Goal: Task Accomplishment & Management: Manage account settings

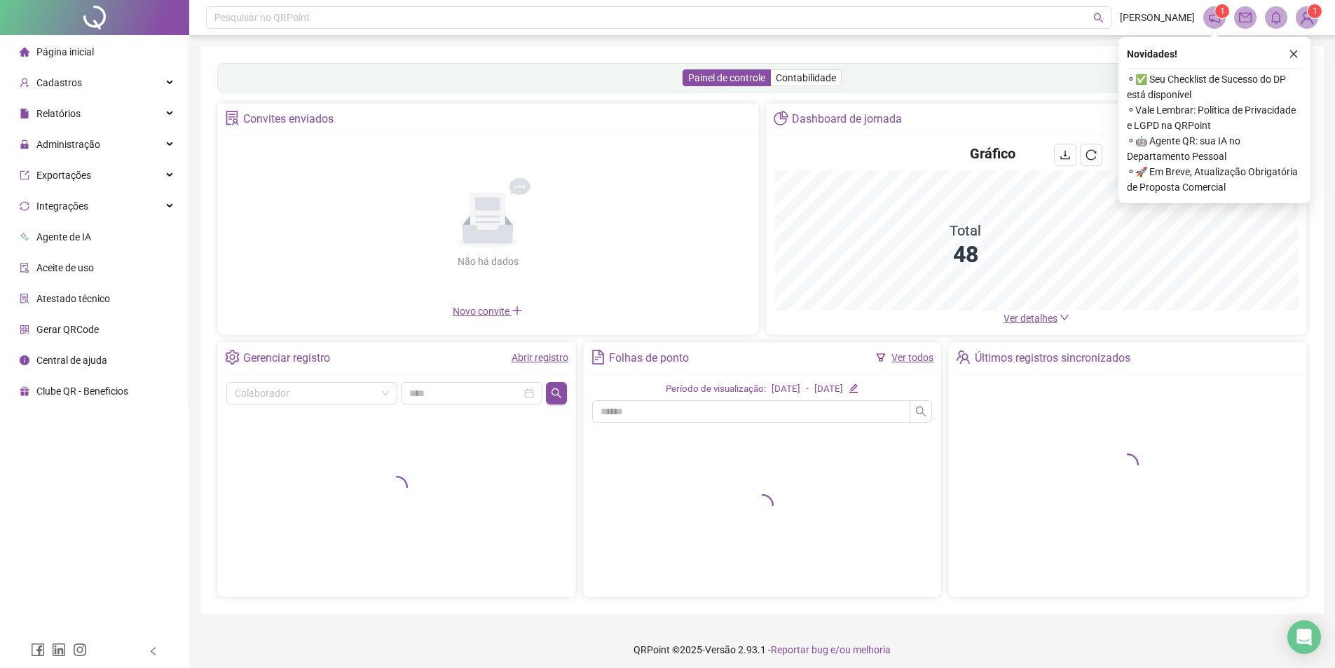
click at [1291, 53] on icon "close" at bounding box center [1294, 54] width 10 height 10
click at [111, 145] on div "Administração" at bounding box center [94, 144] width 183 height 28
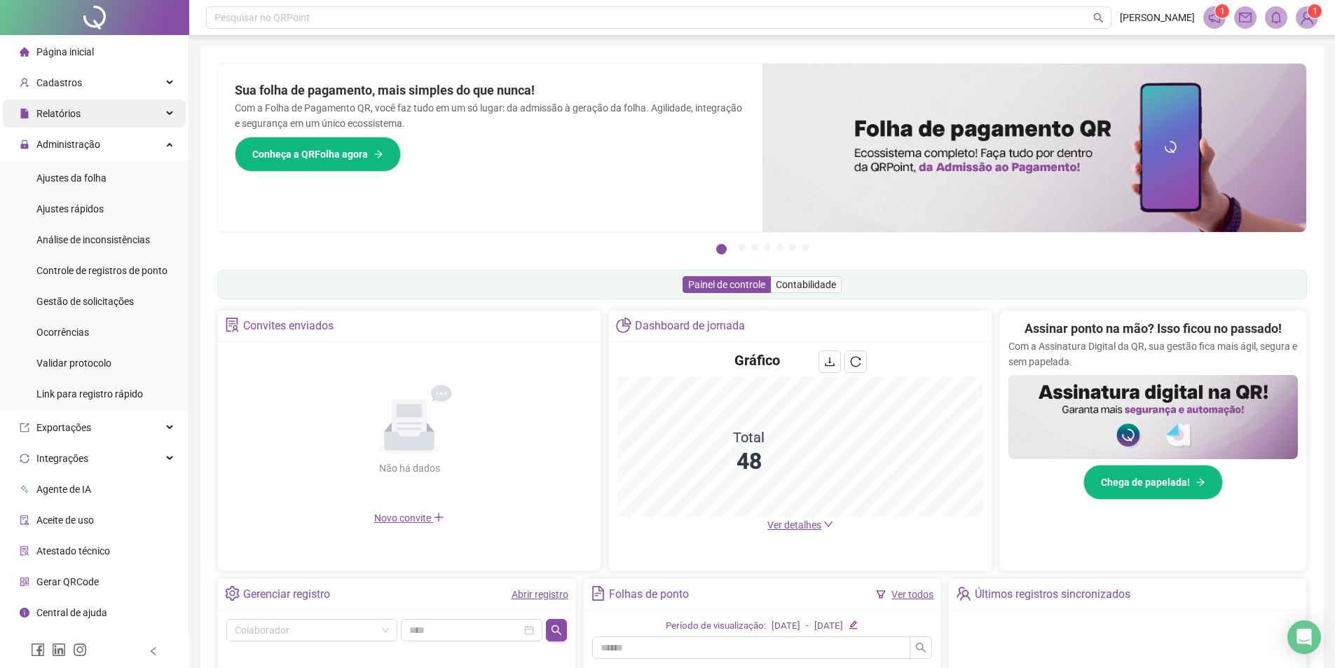
click at [156, 116] on div "Relatórios" at bounding box center [94, 113] width 183 height 28
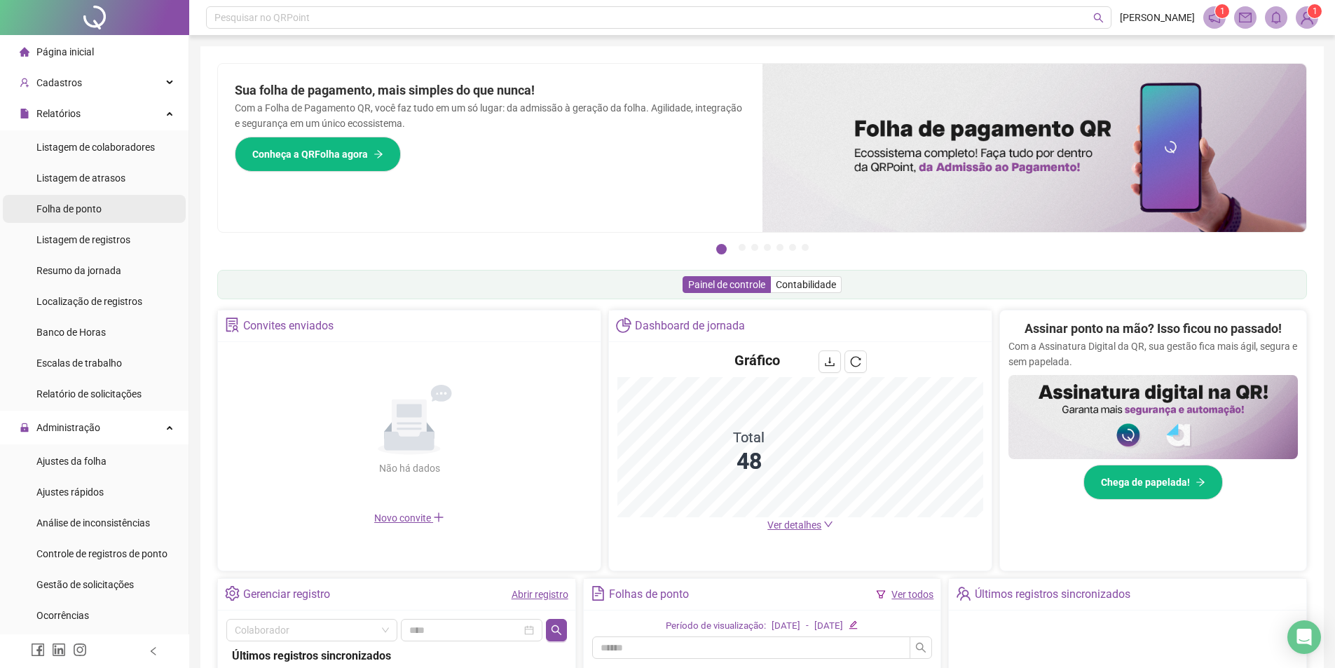
click at [85, 210] on span "Folha de ponto" at bounding box center [68, 208] width 65 height 11
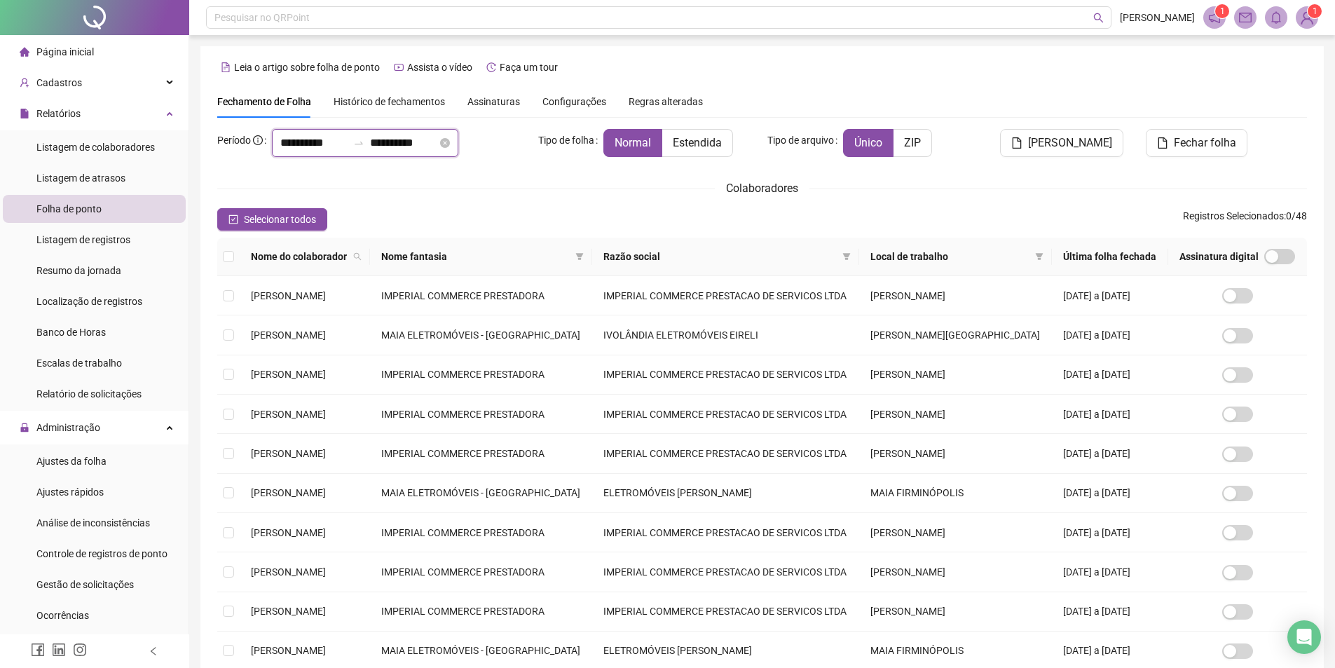
click at [437, 142] on input "**********" at bounding box center [403, 143] width 67 height 17
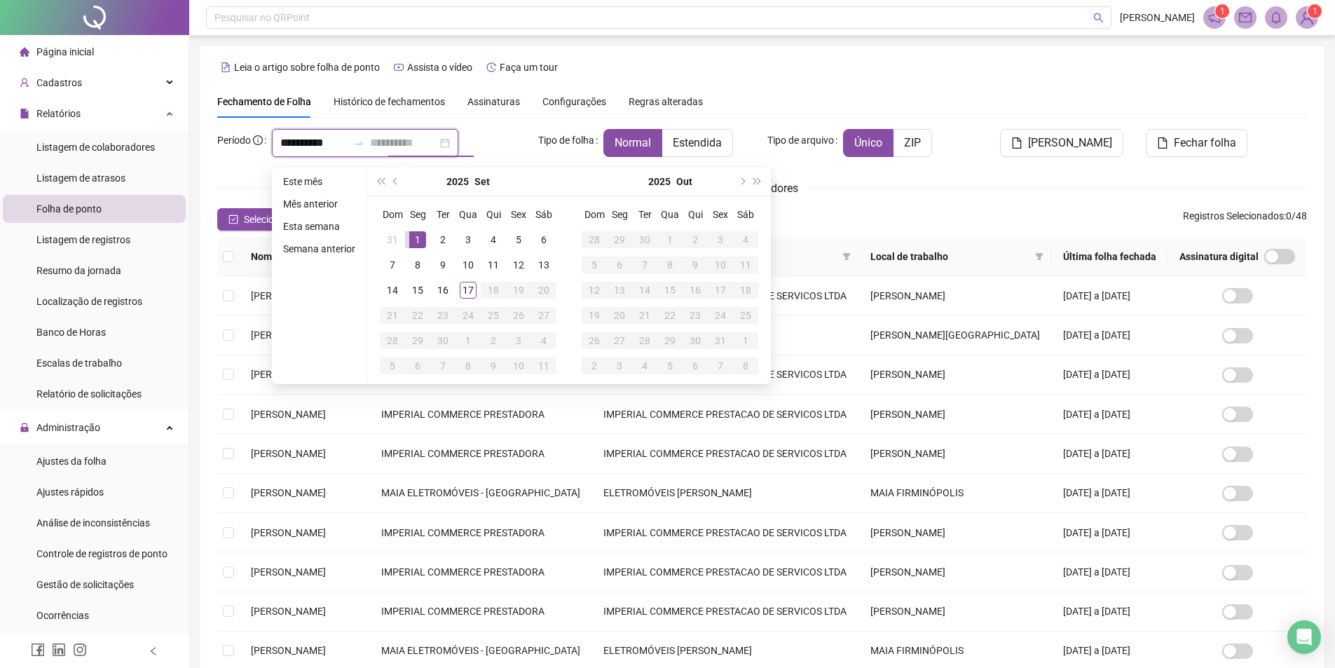
type input "**********"
click at [416, 239] on div "1" at bounding box center [417, 239] width 17 height 17
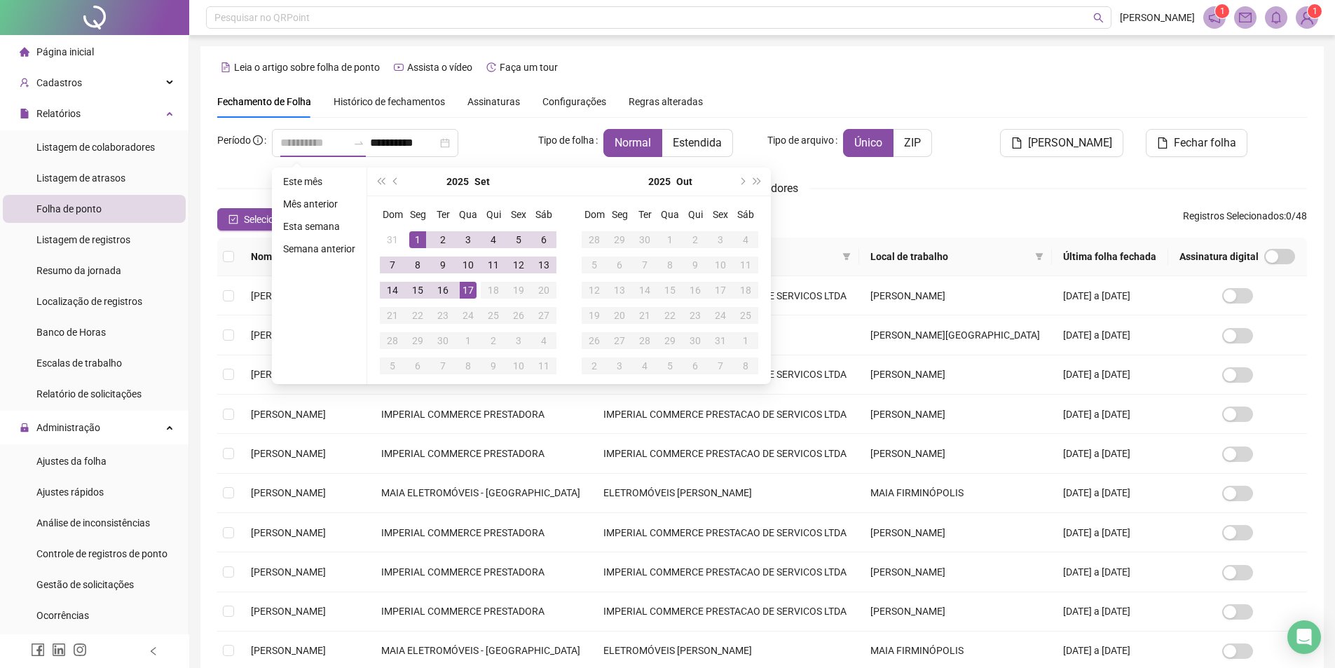
click at [465, 293] on div "17" at bounding box center [468, 290] width 17 height 17
type input "**********"
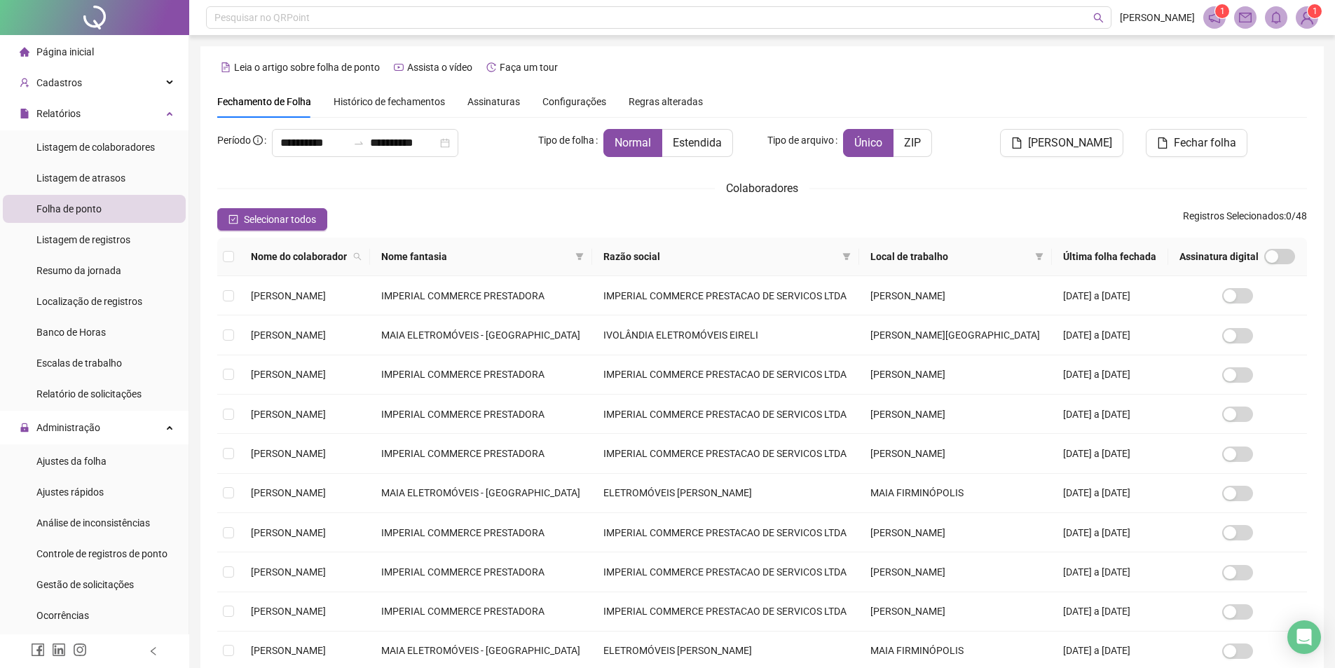
click at [872, 171] on div "**********" at bounding box center [762, 422] width 1090 height 586
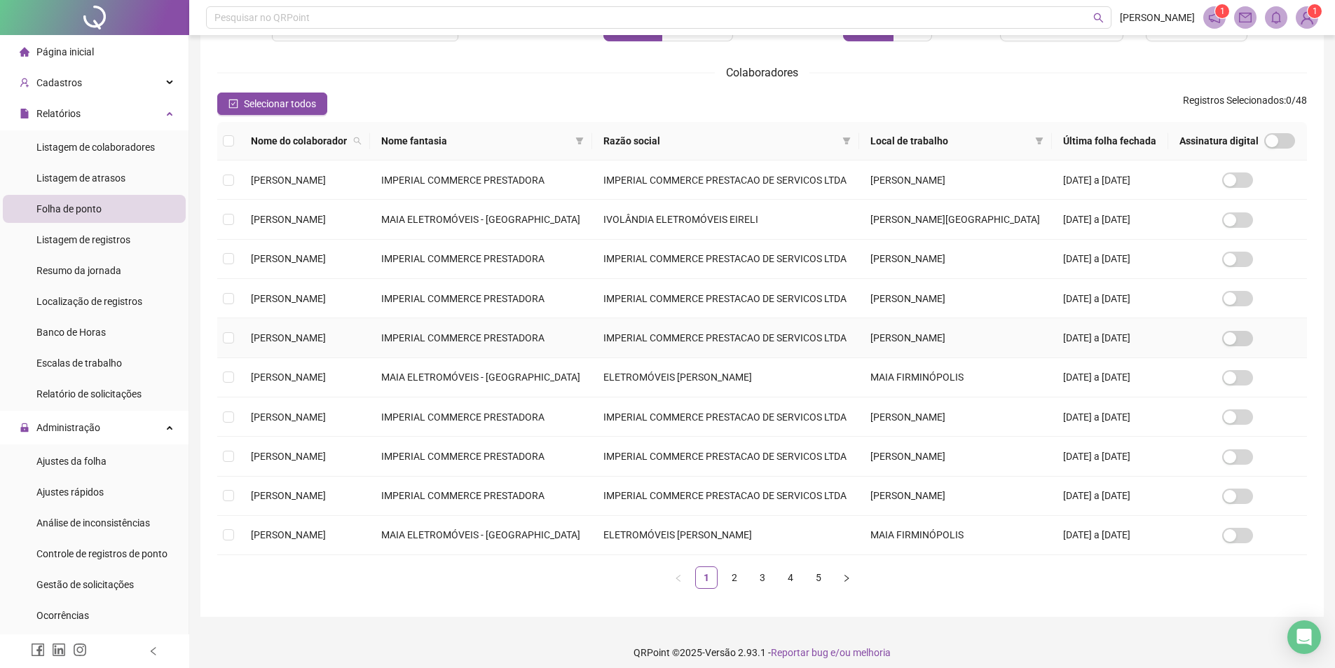
scroll to position [126, 0]
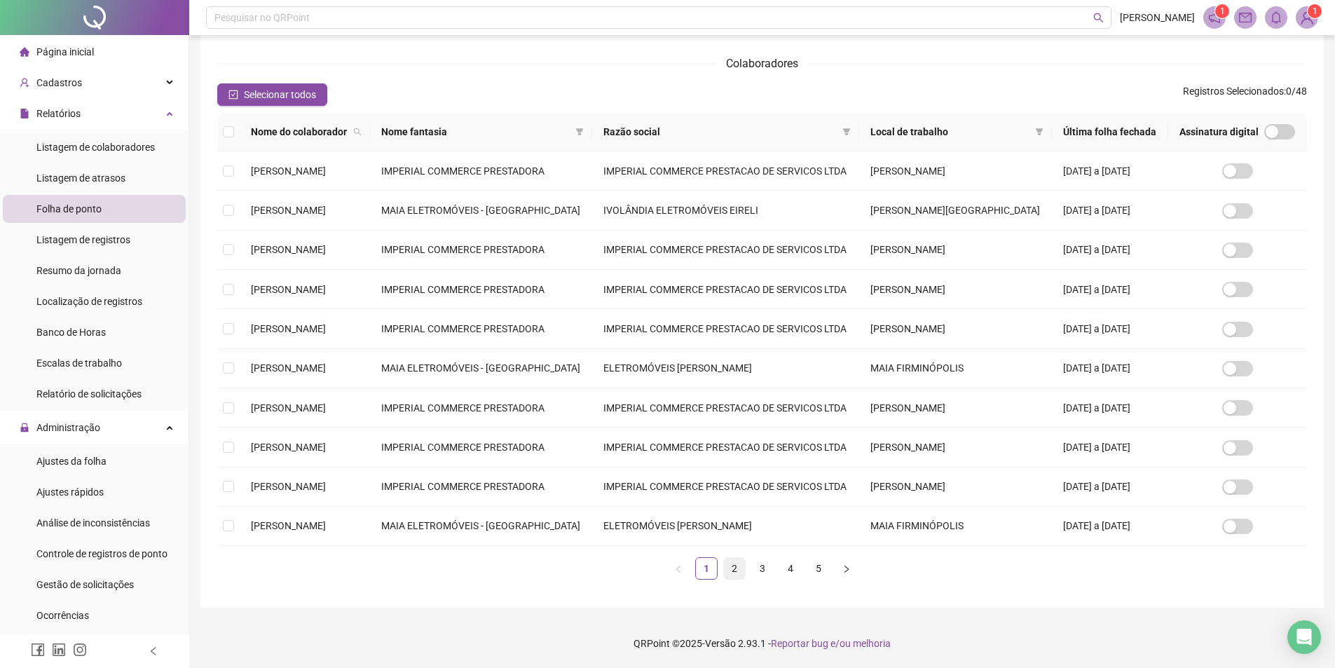
click at [732, 576] on link "2" at bounding box center [734, 568] width 21 height 21
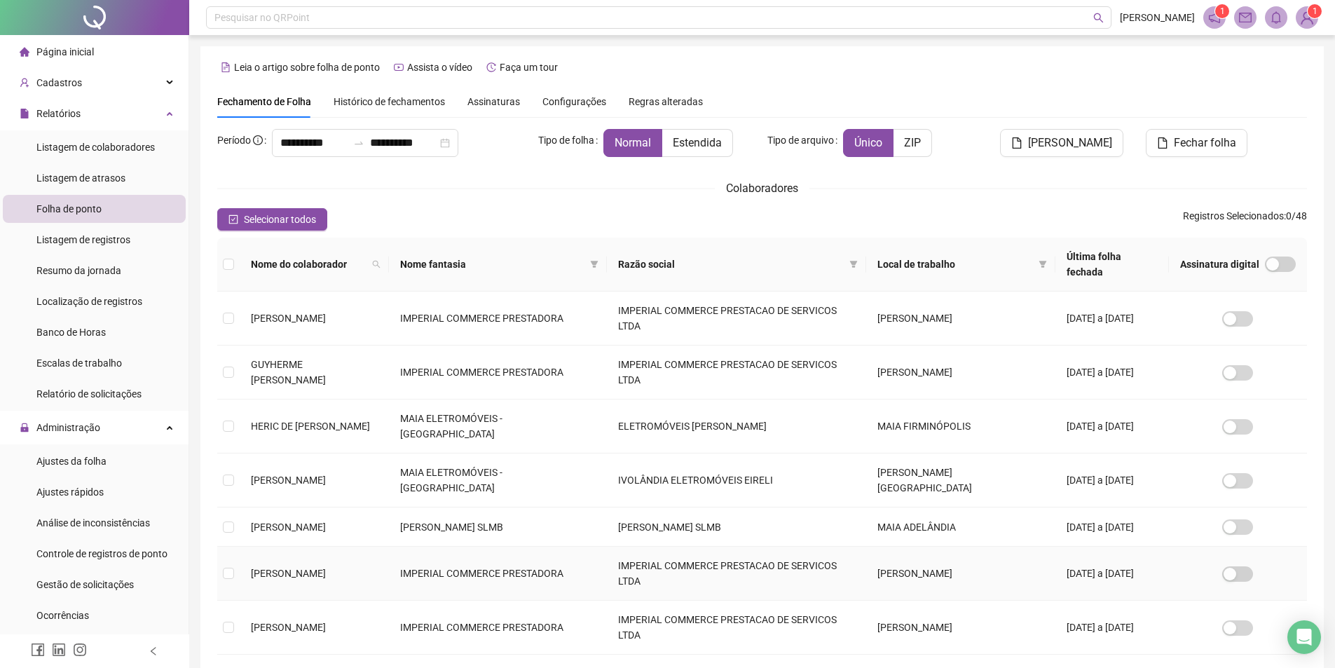
scroll to position [70, 0]
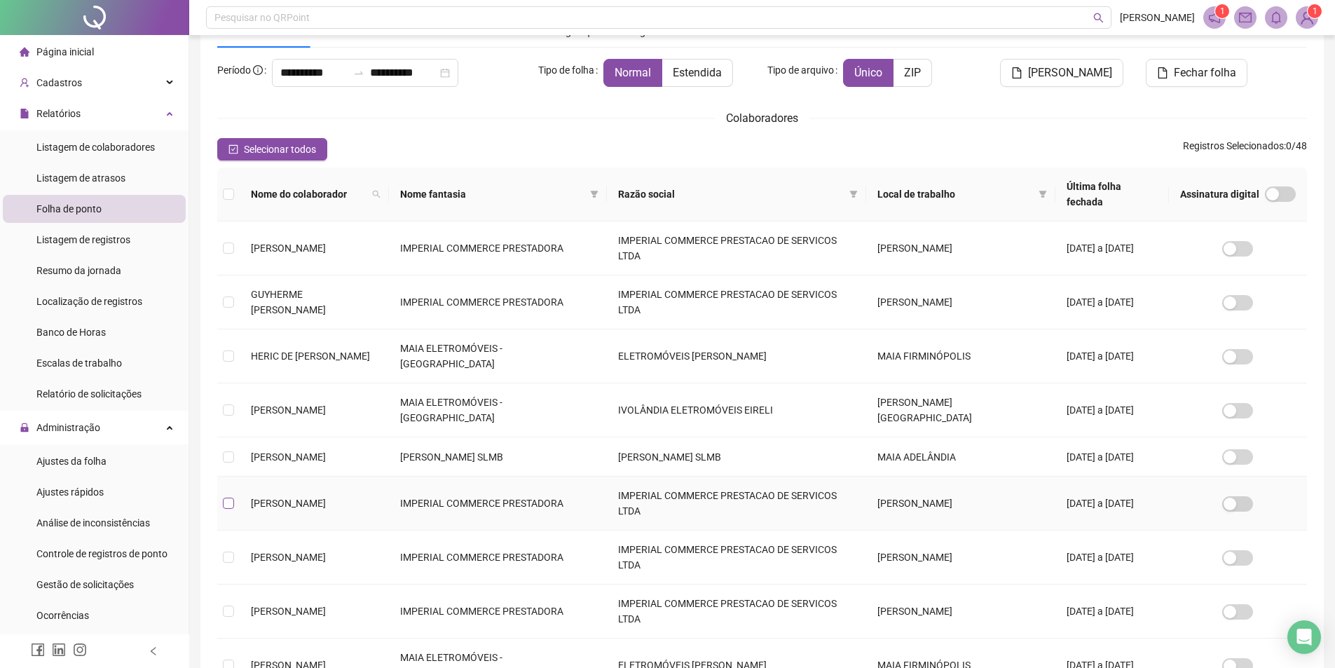
click at [229, 495] on label at bounding box center [228, 502] width 11 height 15
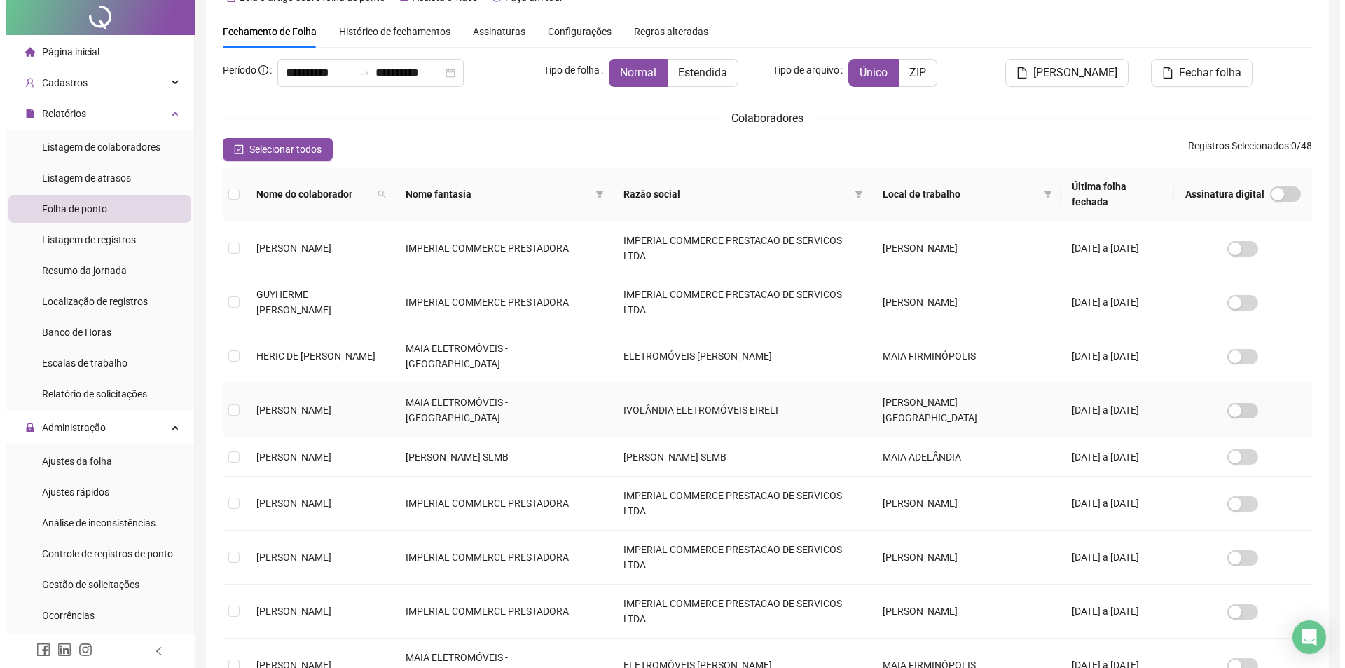
scroll to position [0, 0]
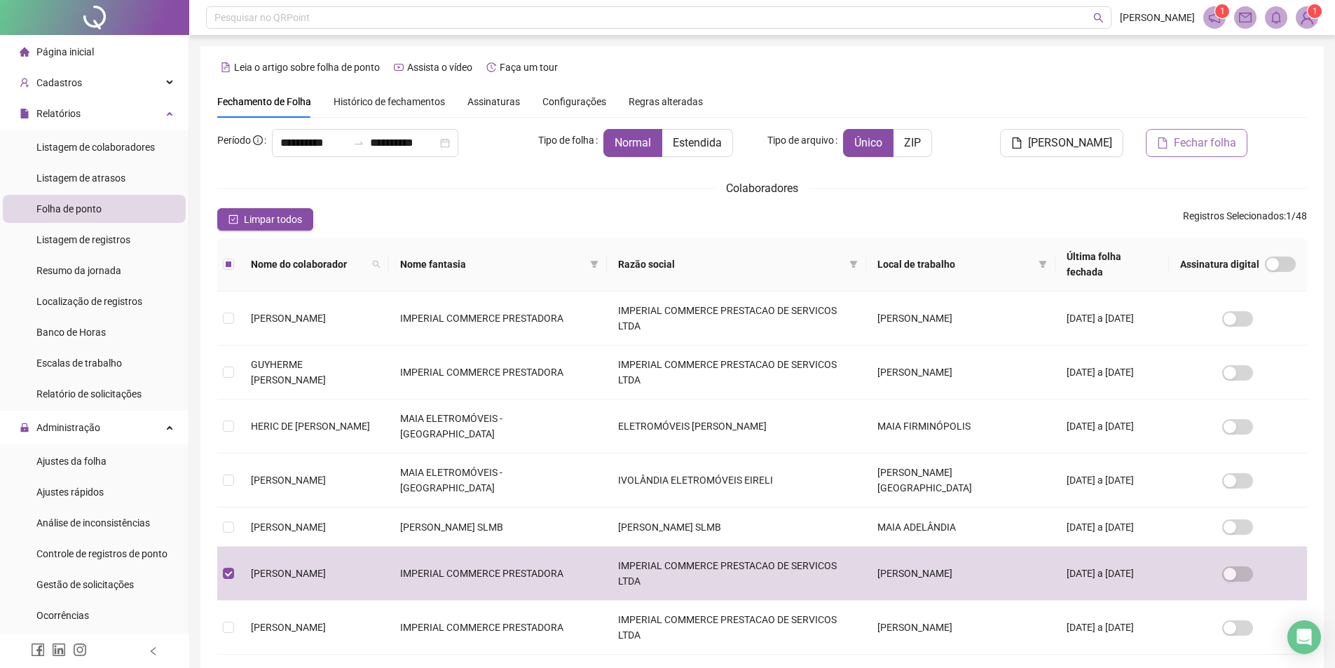
click at [1212, 149] on span "Fechar folha" at bounding box center [1205, 143] width 62 height 17
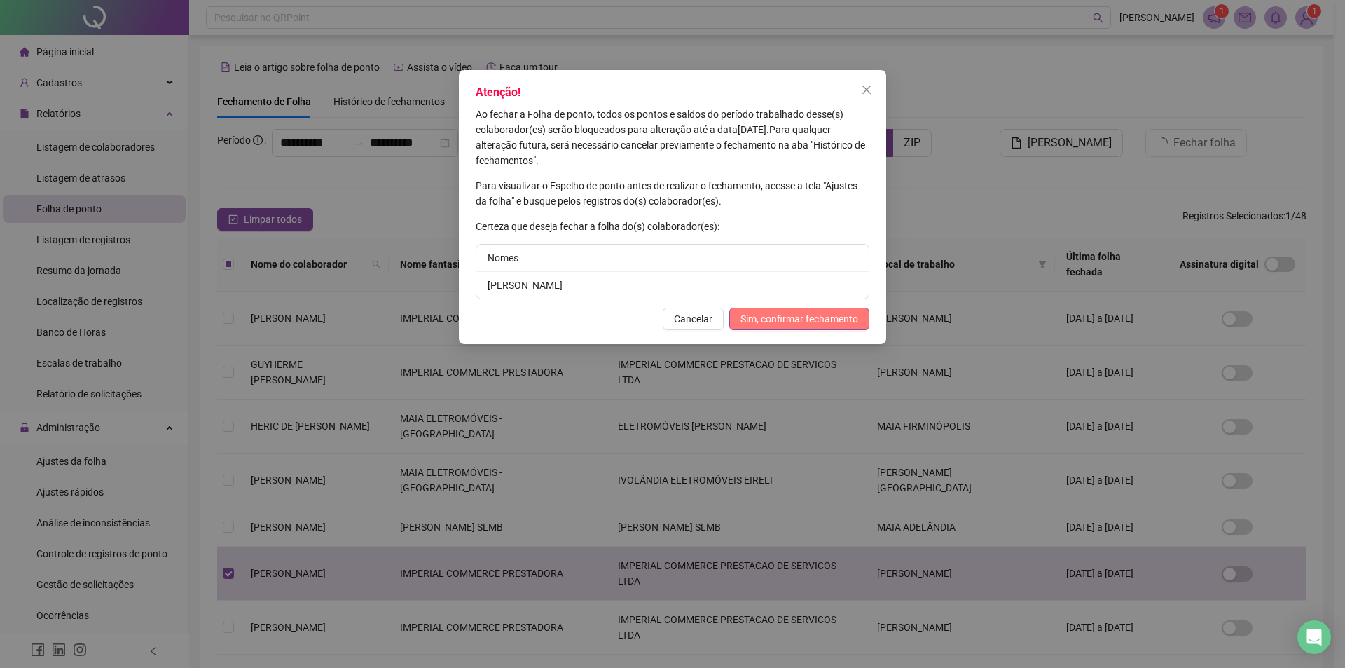
click at [823, 317] on span "Sim, confirmar fechamento" at bounding box center [800, 318] width 118 height 15
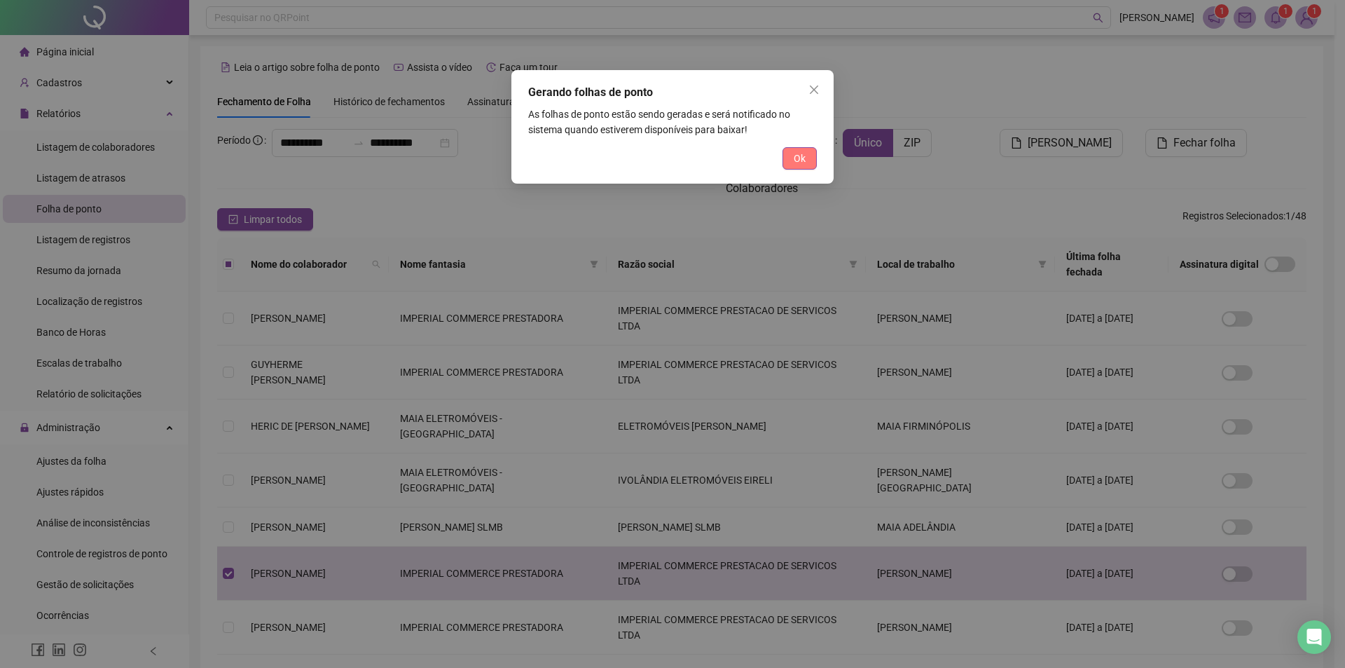
click at [797, 158] on span "Ok" at bounding box center [800, 158] width 12 height 15
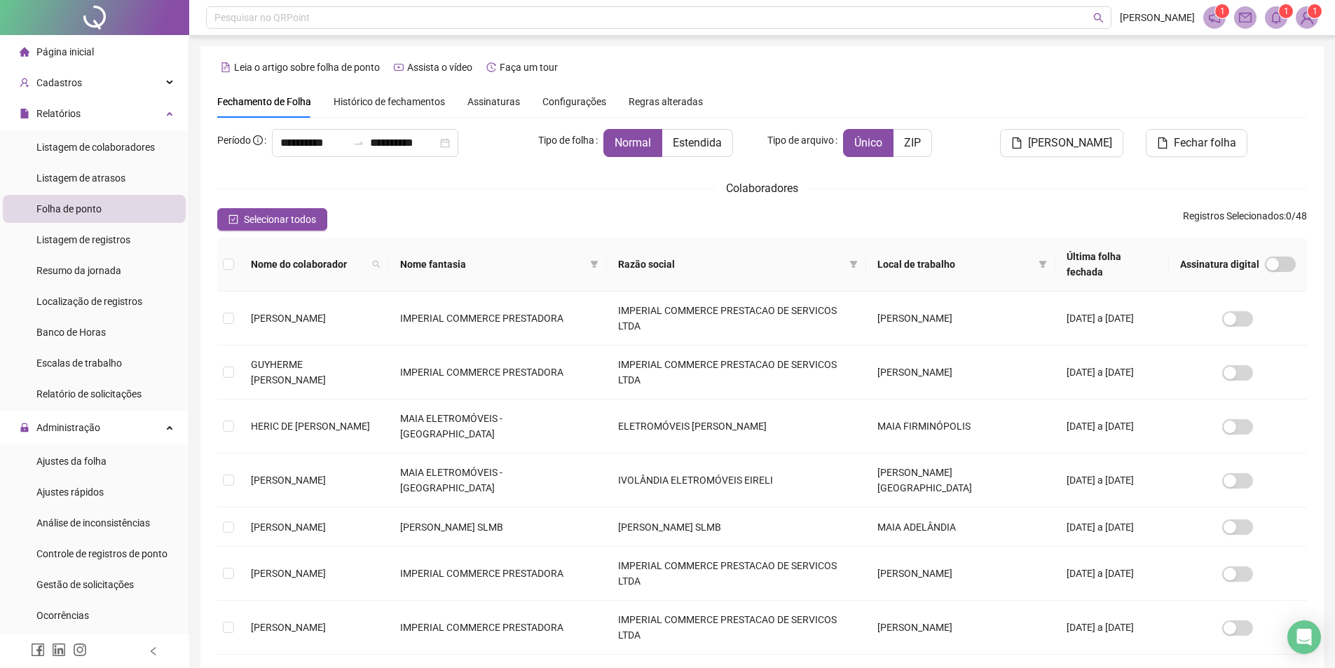
click at [1274, 14] on icon "bell" at bounding box center [1276, 17] width 10 height 13
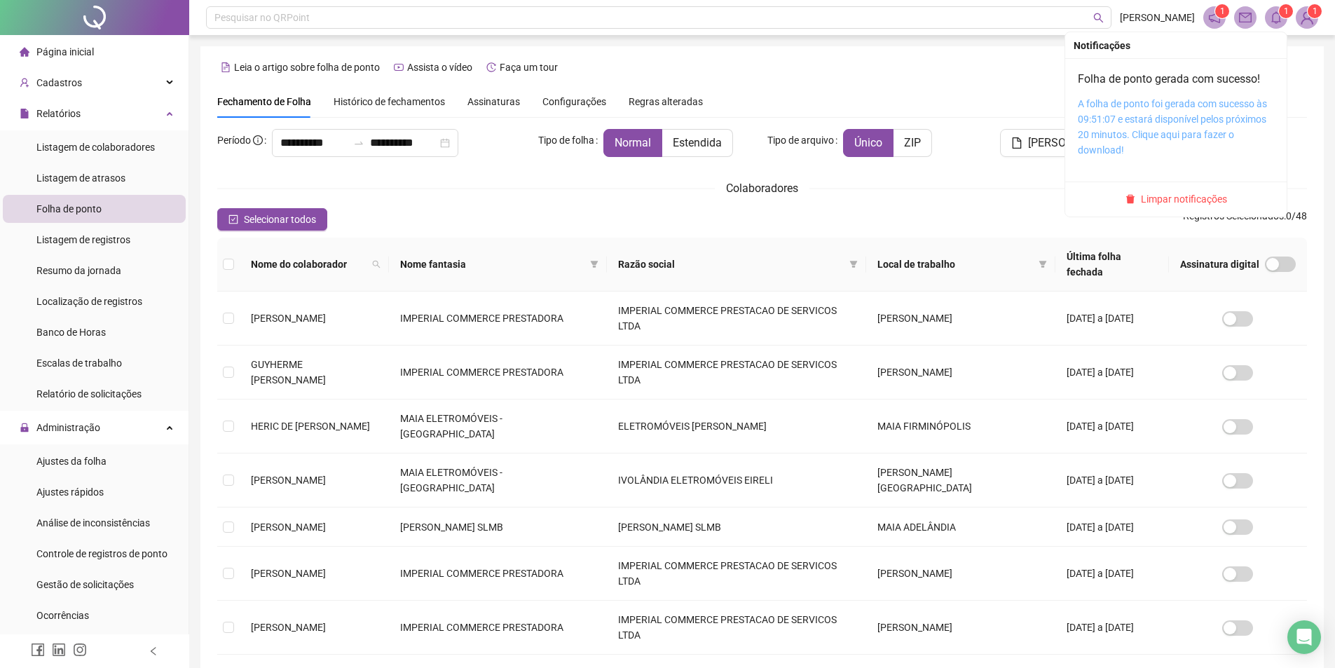
click at [1142, 121] on link "A folha de ponto foi gerada com sucesso às 09:51:07 e estará disponível pelos p…" at bounding box center [1172, 126] width 189 height 57
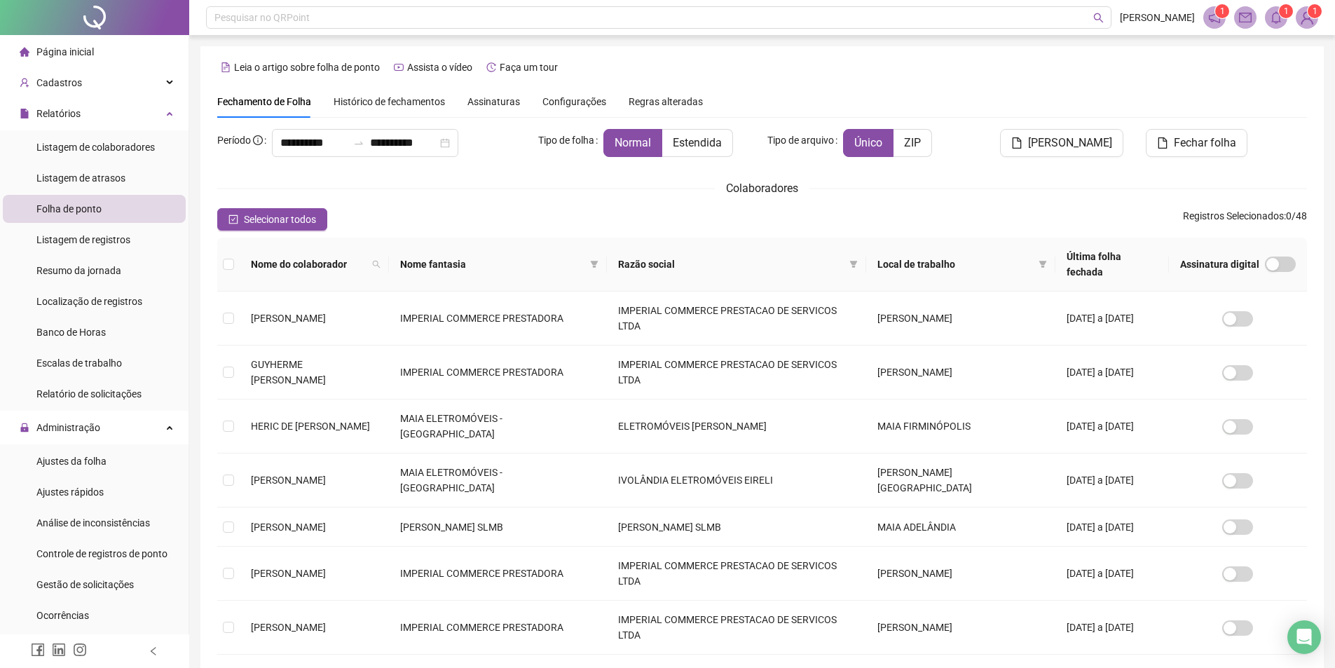
click at [399, 99] on span "Histórico de fechamentos" at bounding box center [389, 101] width 111 height 11
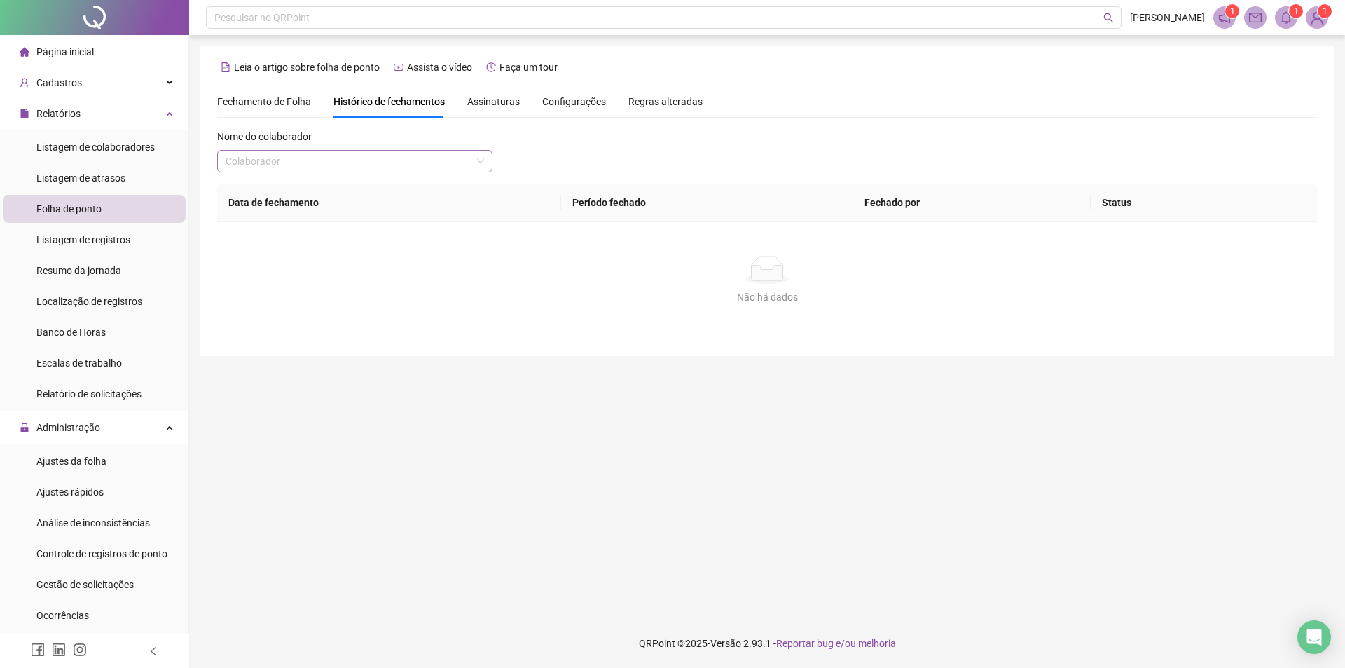
click at [446, 160] on input "search" at bounding box center [349, 161] width 246 height 21
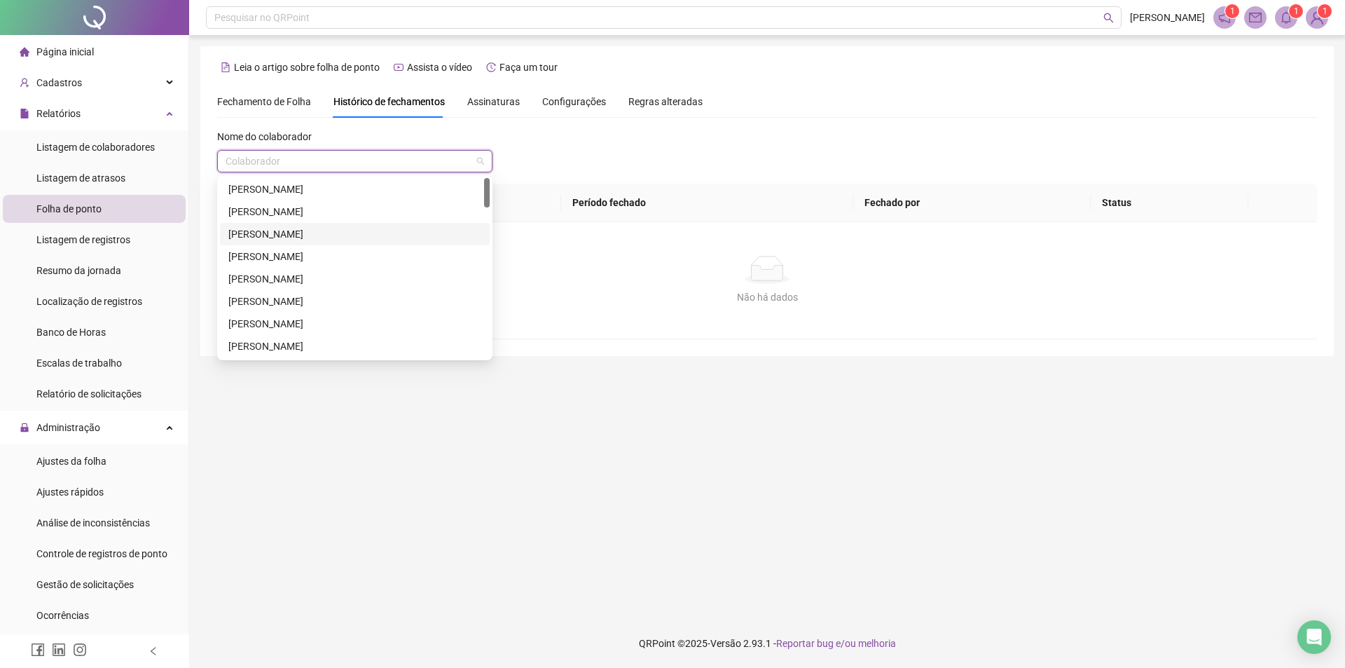
click at [646, 154] on div "Nome do colaborador Colaborador" at bounding box center [767, 156] width 1100 height 55
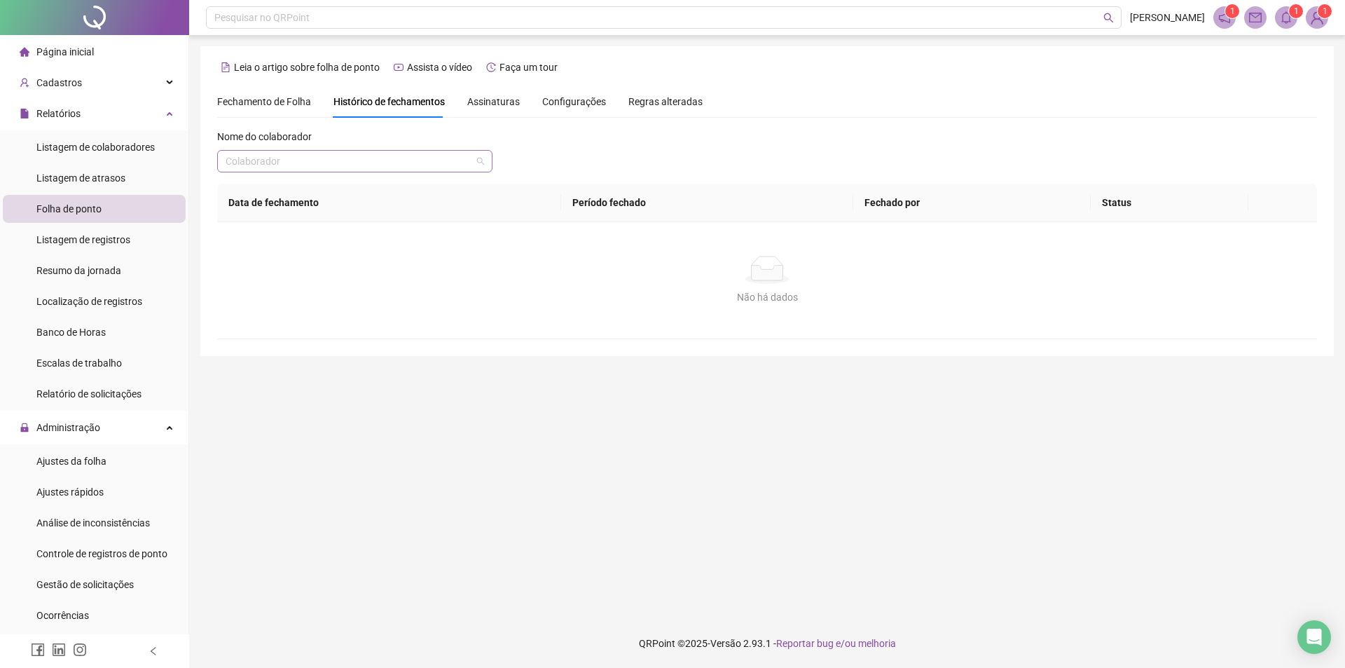
click at [418, 170] on input "search" at bounding box center [349, 161] width 246 height 21
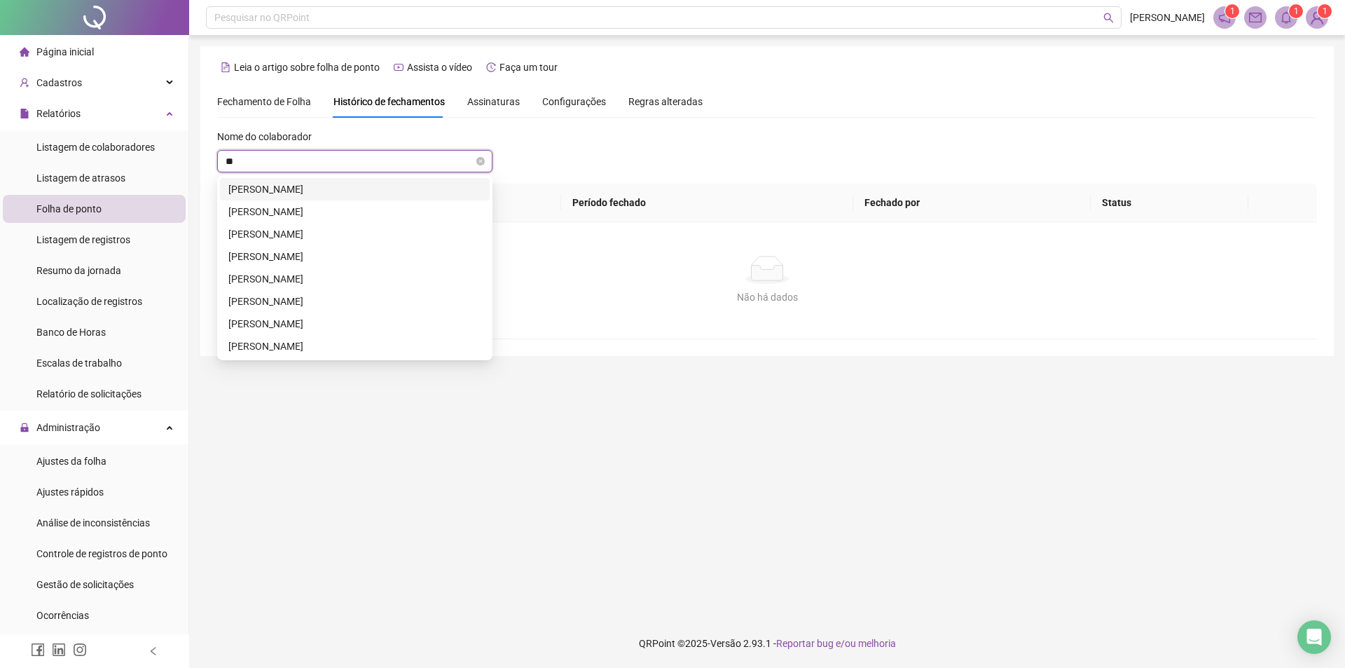
type input "***"
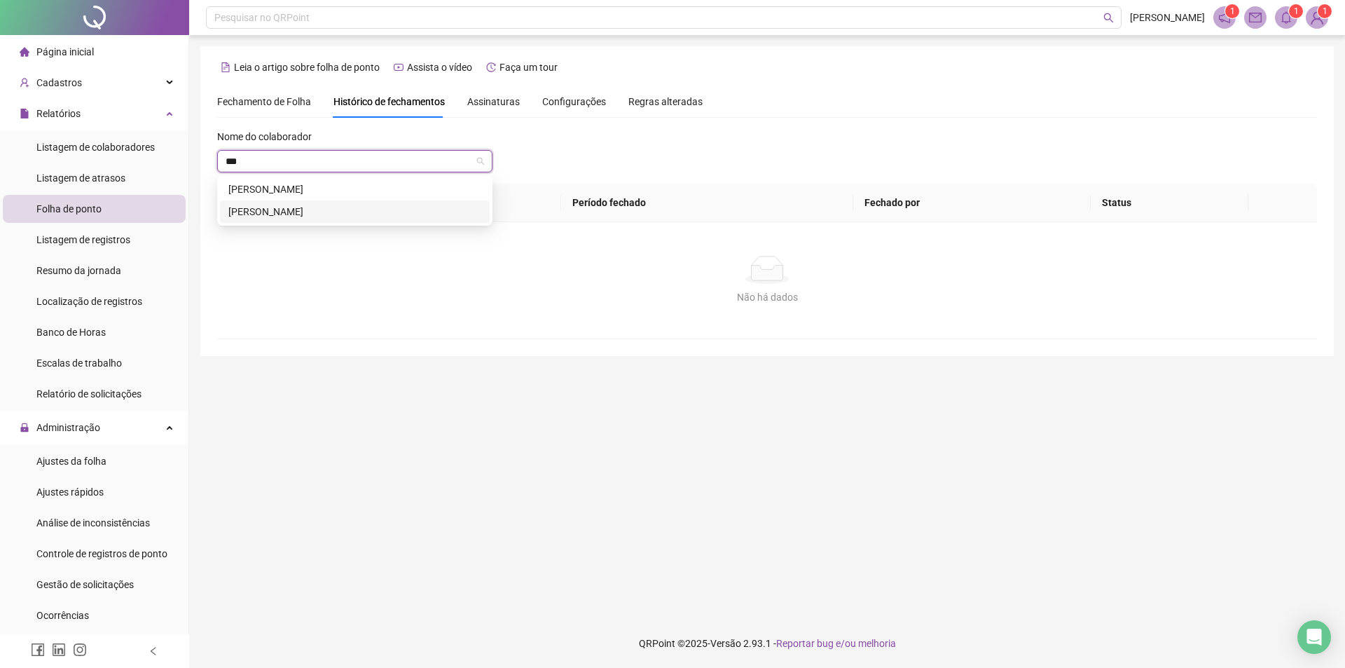
click at [314, 215] on div "[PERSON_NAME]" at bounding box center [354, 211] width 253 height 15
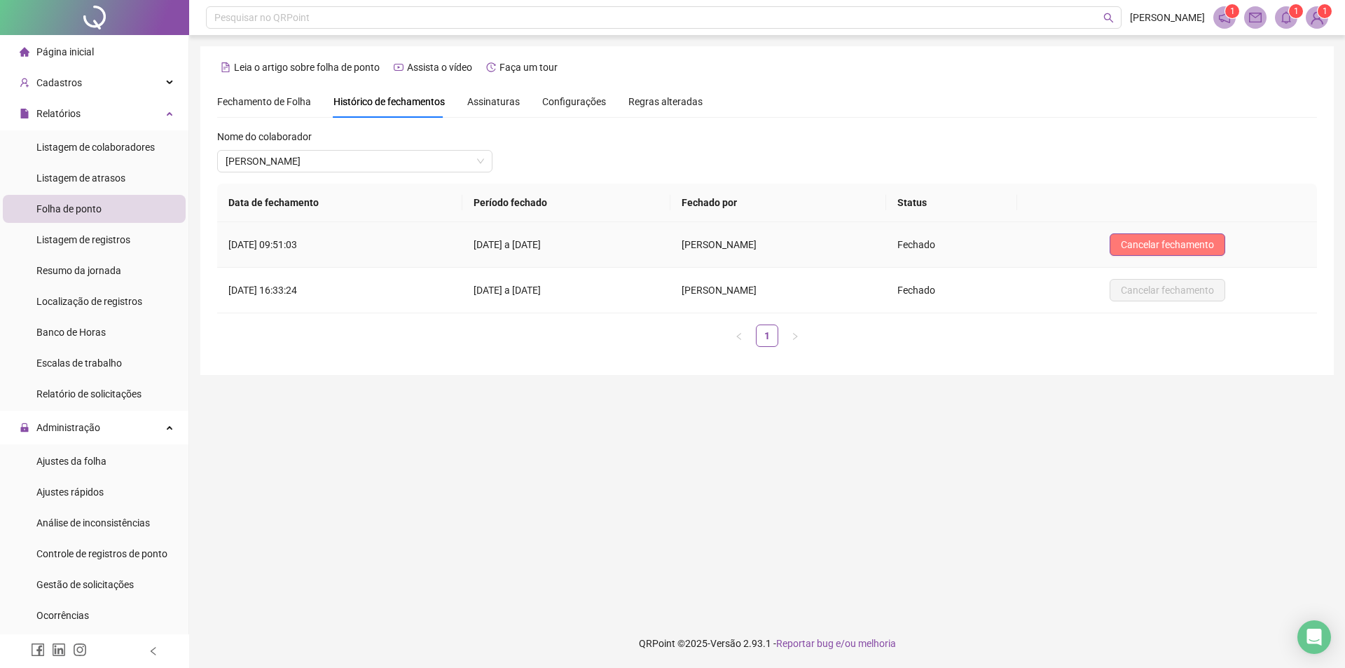
click at [1176, 245] on span "Cancelar fechamento" at bounding box center [1167, 244] width 93 height 15
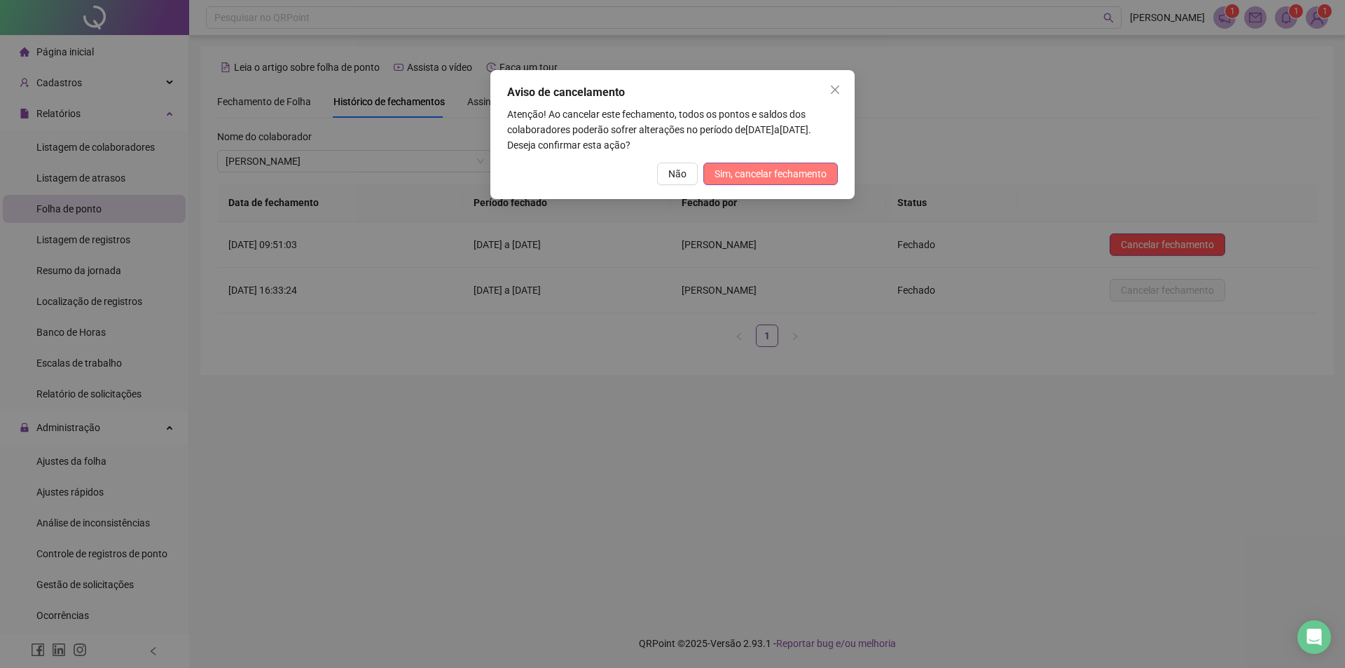
click at [785, 174] on span "Sim, cancelar fechamento" at bounding box center [771, 173] width 112 height 15
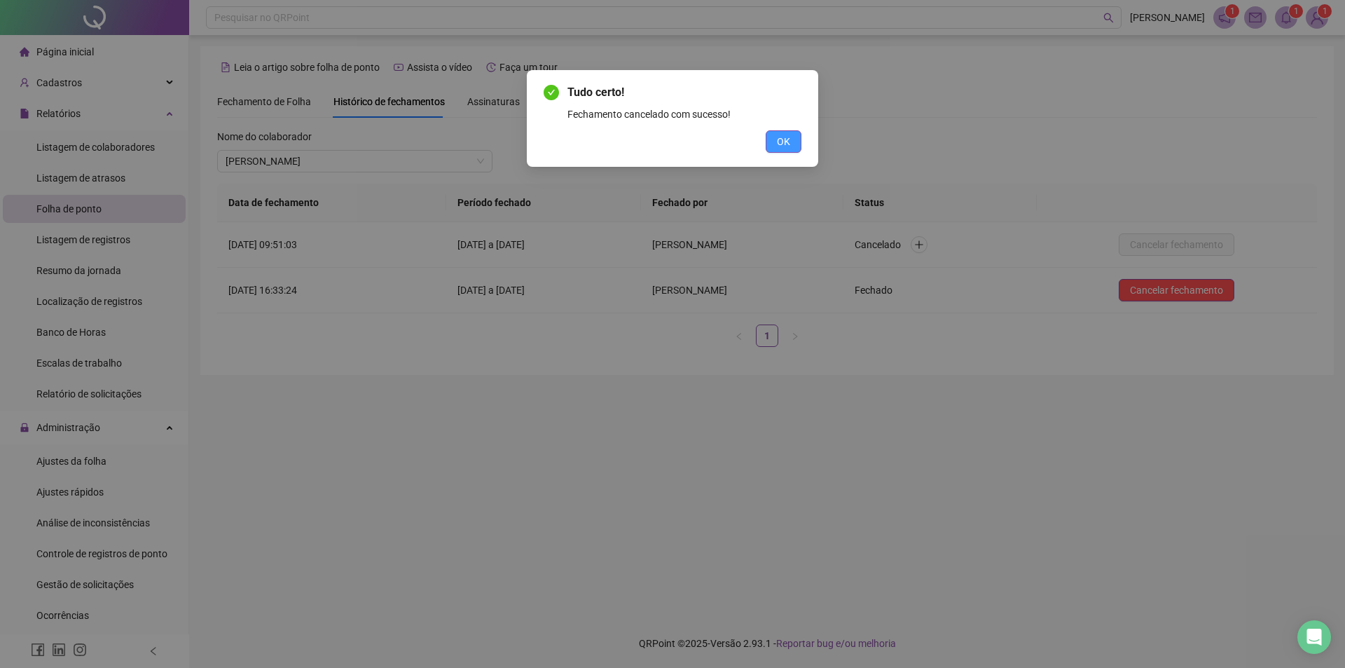
click at [784, 137] on span "OK" at bounding box center [783, 141] width 13 height 15
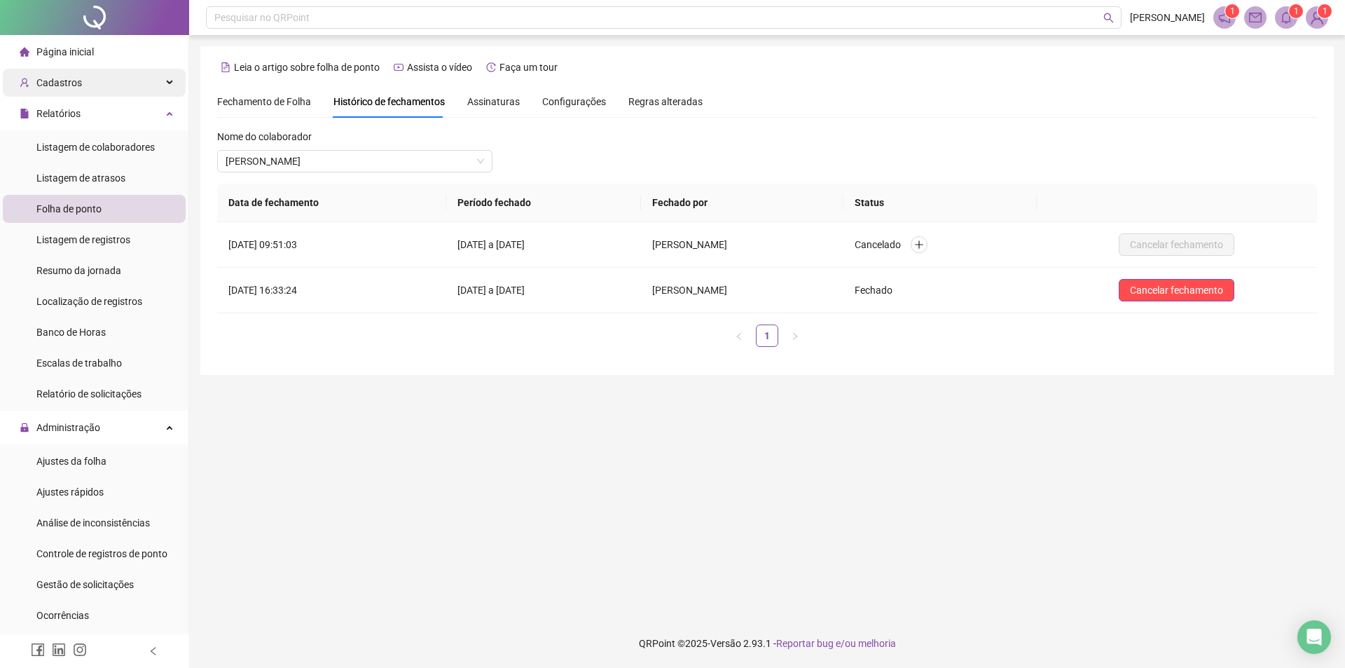
click at [167, 83] on icon at bounding box center [170, 83] width 7 height 0
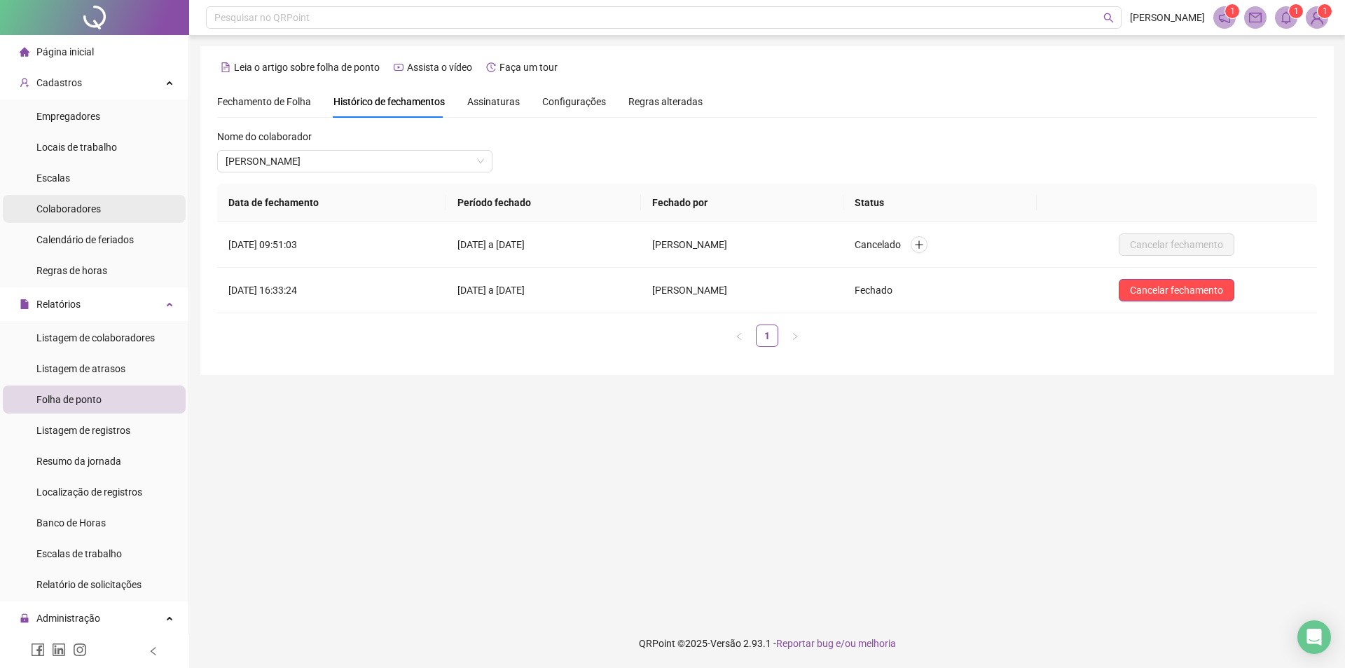
click at [92, 204] on span "Colaboradores" at bounding box center [68, 208] width 64 height 11
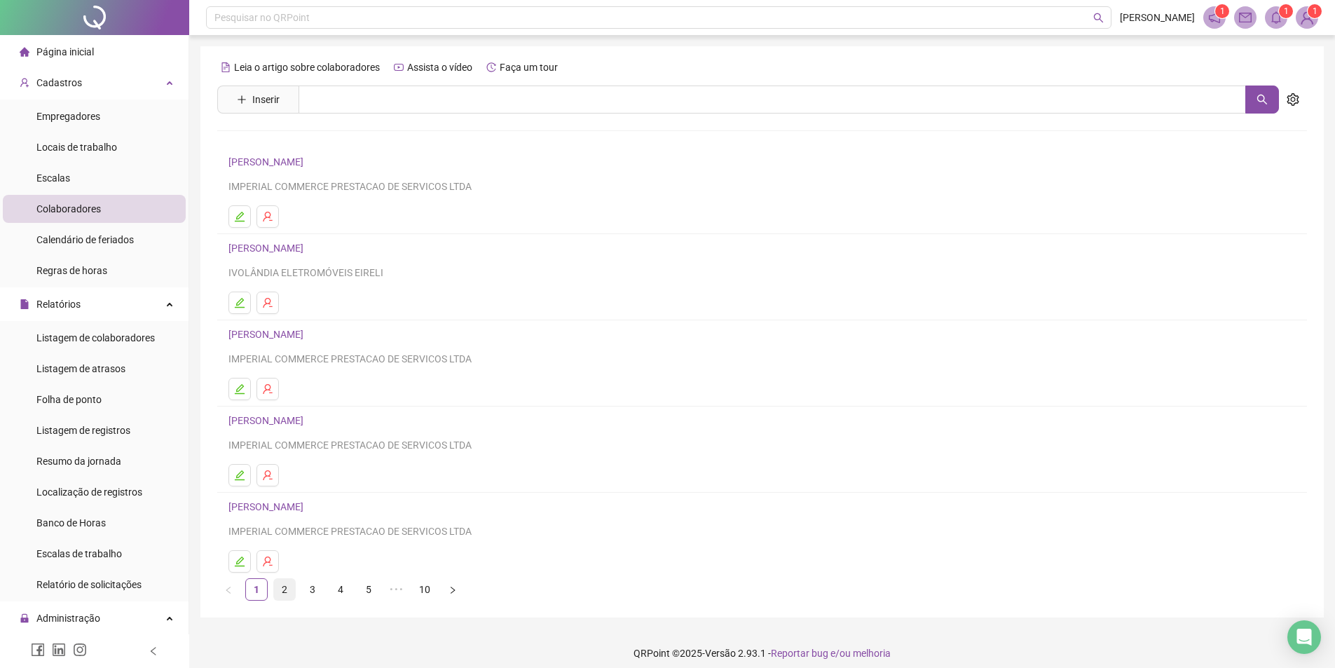
click at [277, 591] on link "2" at bounding box center [284, 589] width 21 height 21
click at [314, 595] on link "3" at bounding box center [312, 589] width 21 height 21
click at [343, 592] on link "4" at bounding box center [340, 589] width 21 height 21
click at [245, 215] on icon "edit" at bounding box center [239, 216] width 11 height 11
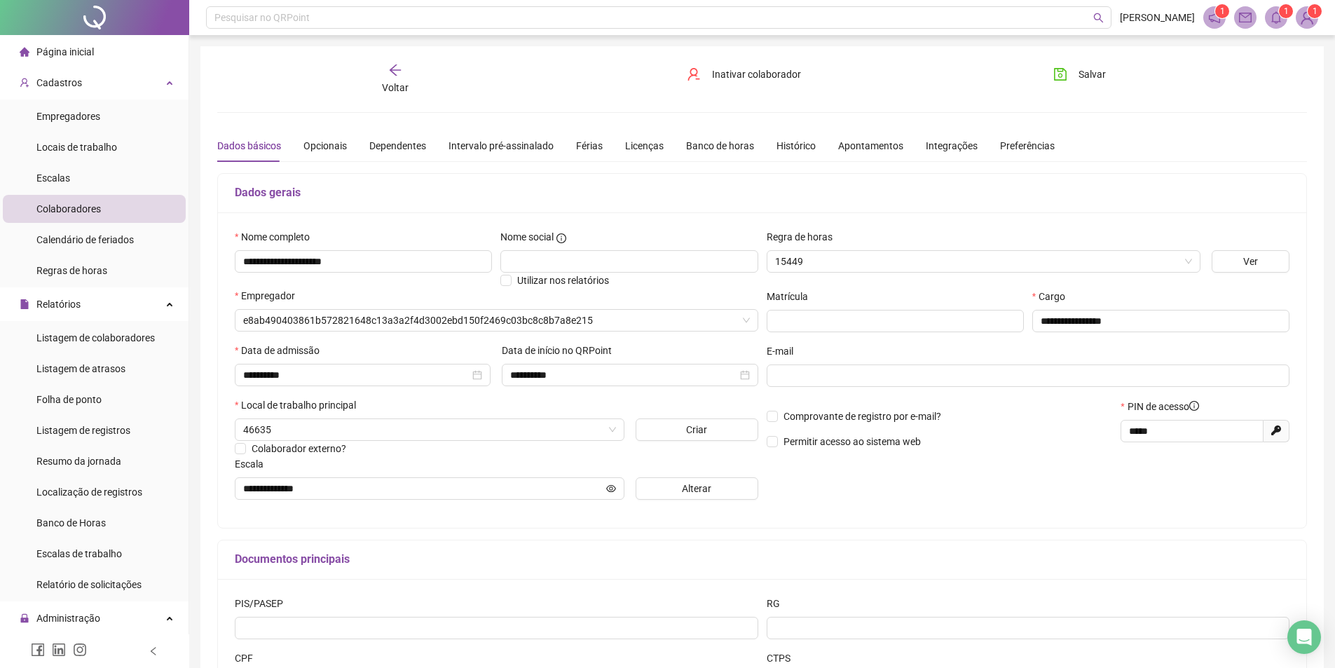
type input "**********"
click at [101, 402] on span "Folha de ponto" at bounding box center [68, 399] width 65 height 11
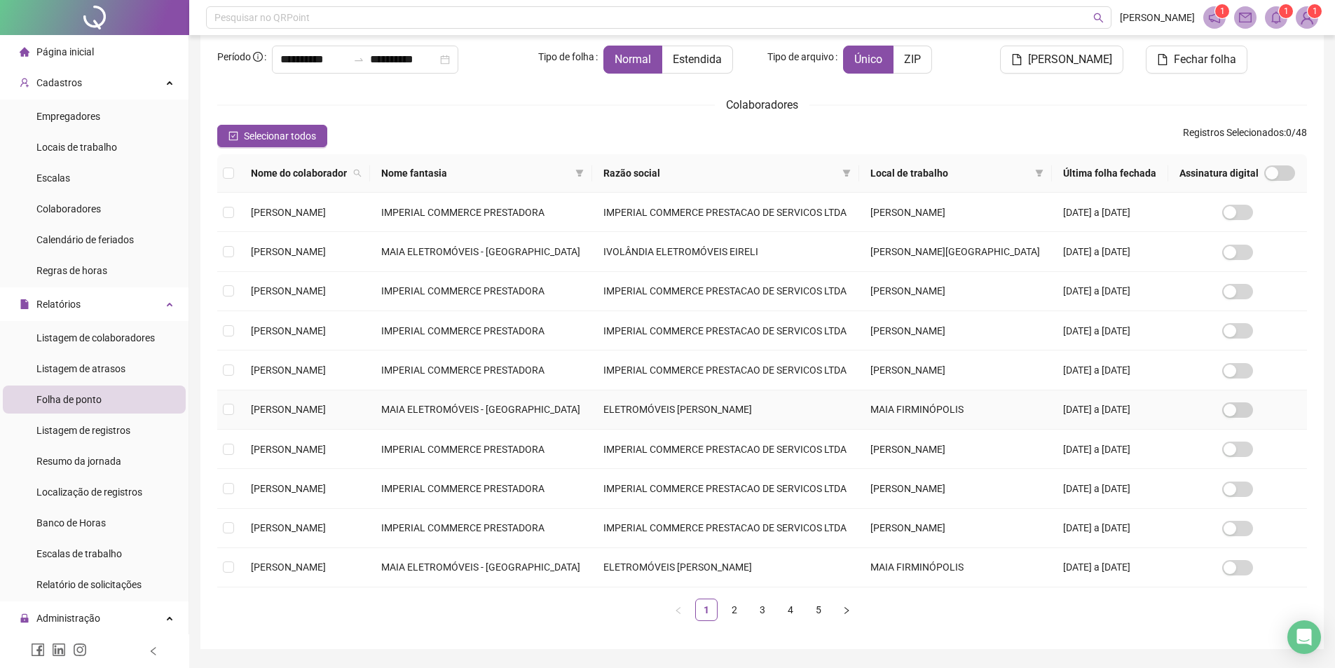
scroll to position [126, 0]
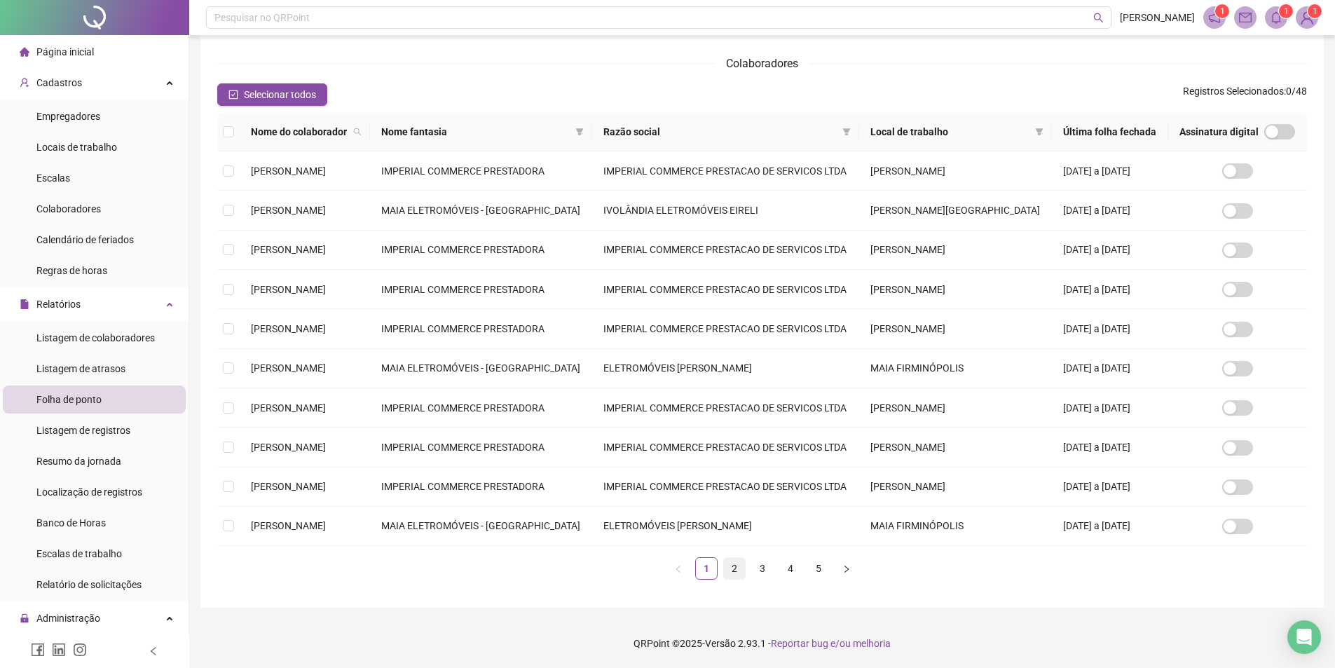
click at [727, 574] on link "2" at bounding box center [734, 568] width 21 height 21
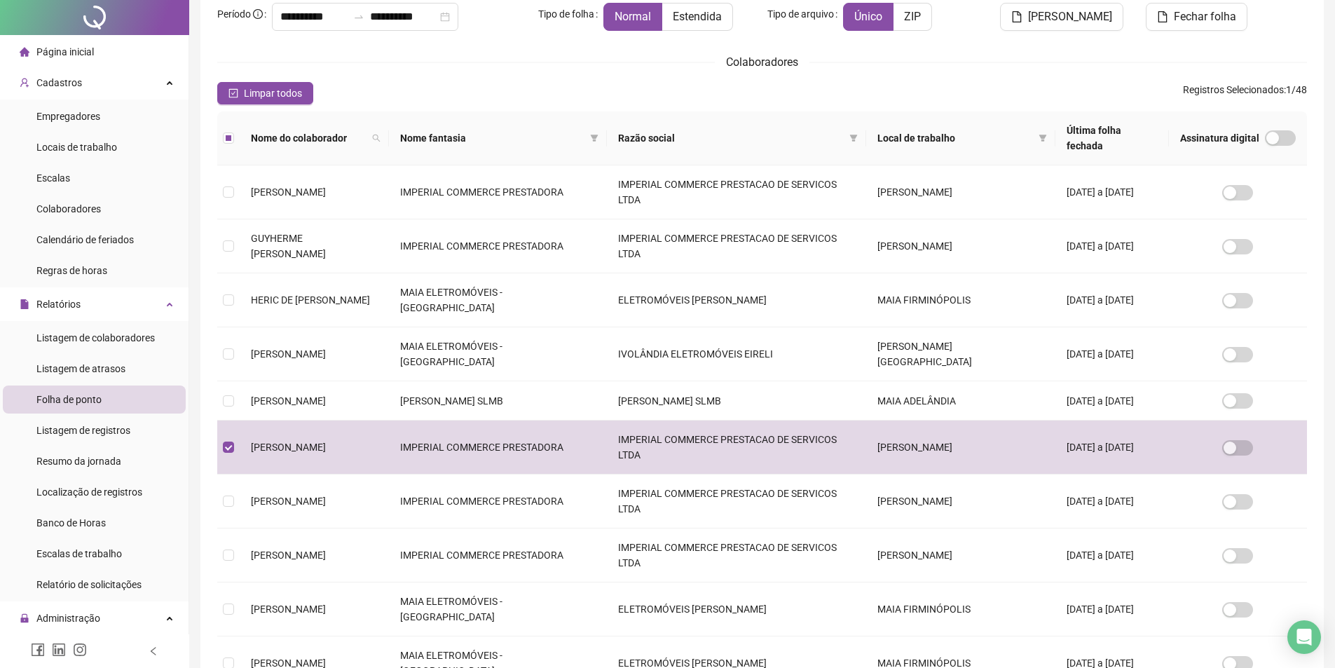
scroll to position [0, 0]
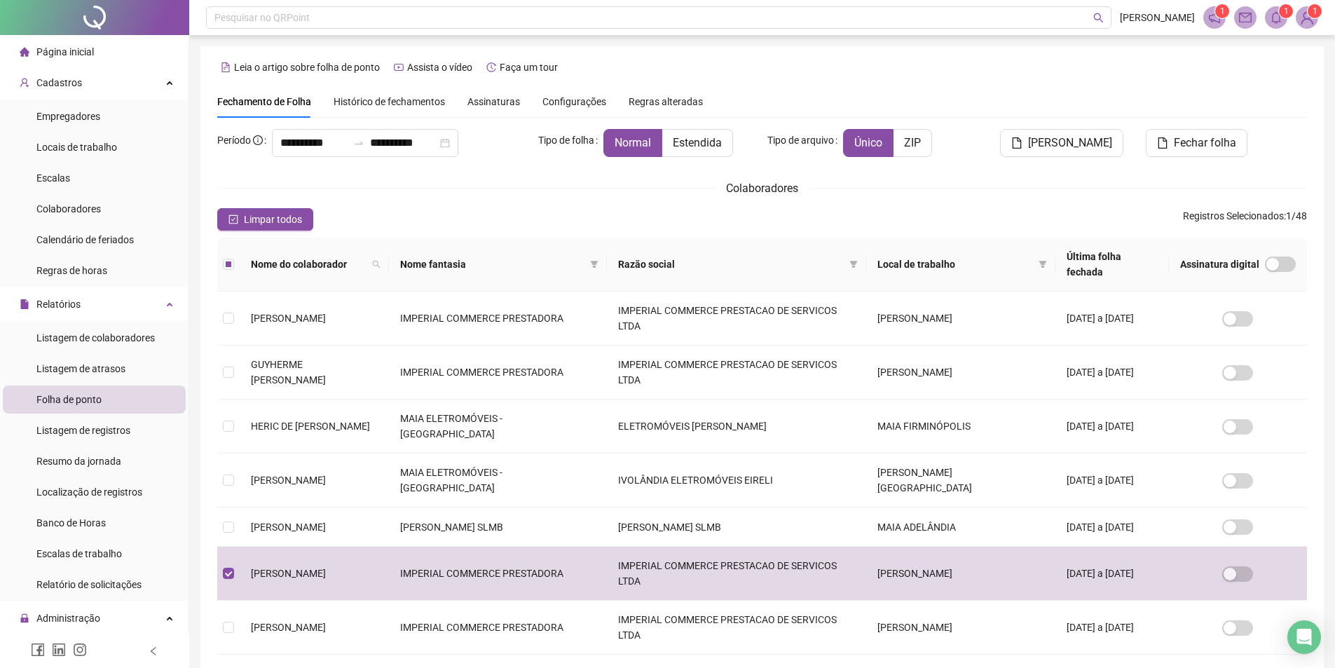
click at [1278, 13] on icon "bell" at bounding box center [1276, 17] width 13 height 13
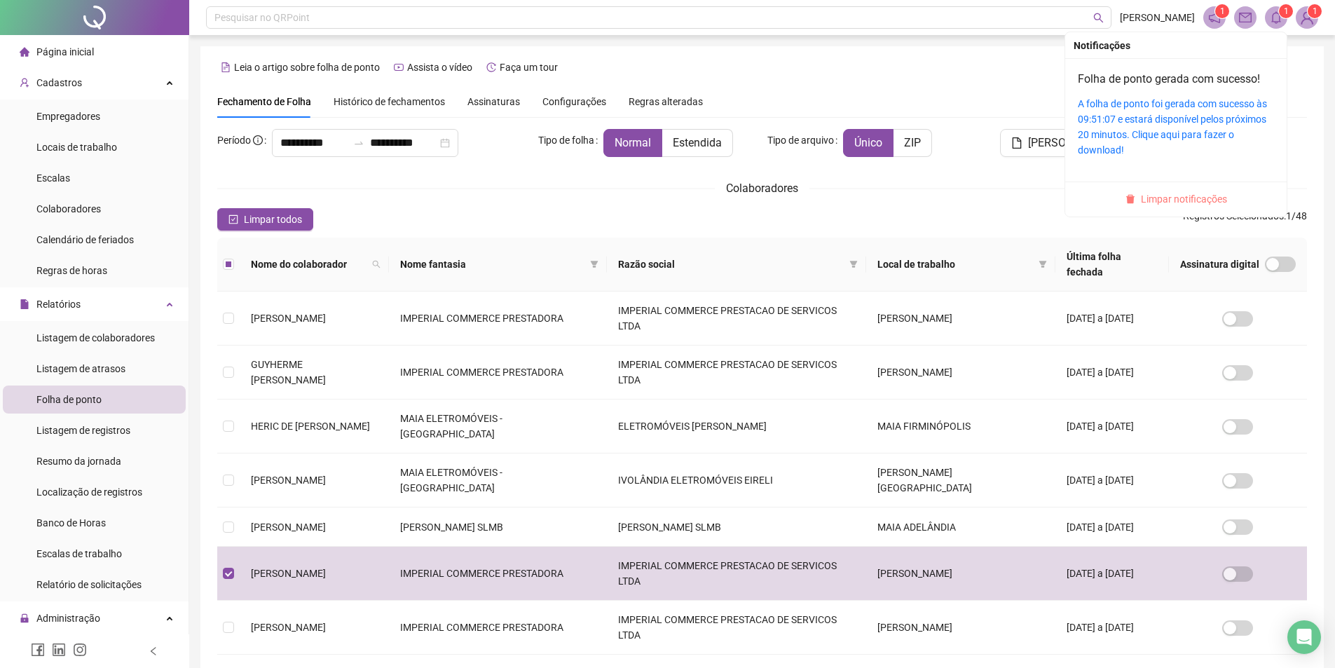
click at [1163, 195] on span "Limpar notificações" at bounding box center [1184, 198] width 86 height 15
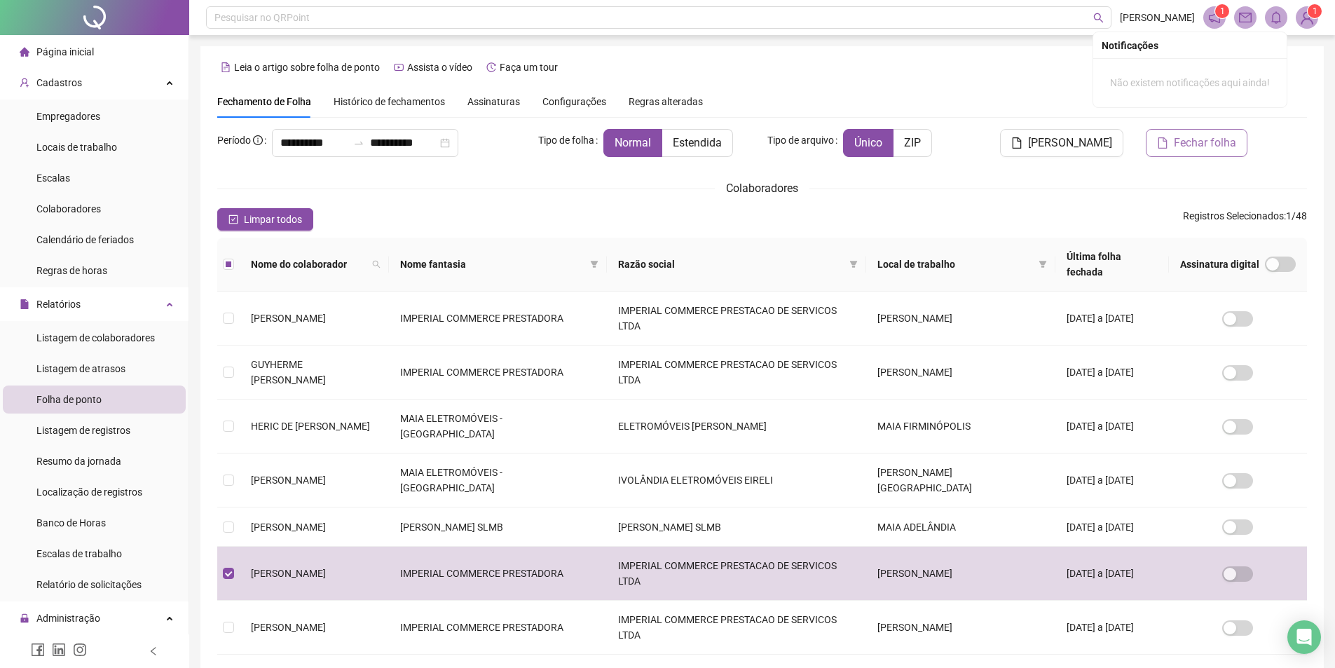
click at [1209, 137] on span "Fechar folha" at bounding box center [1205, 143] width 62 height 17
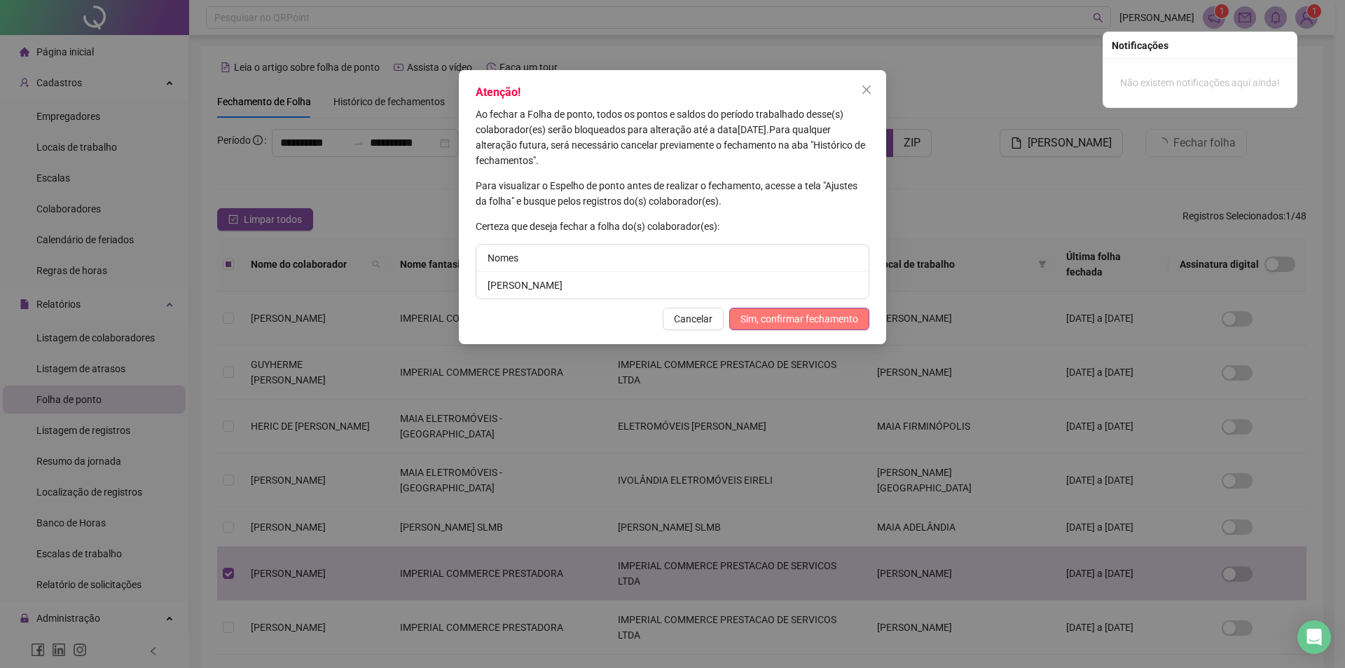
click at [806, 320] on span "Sim, confirmar fechamento" at bounding box center [800, 318] width 118 height 15
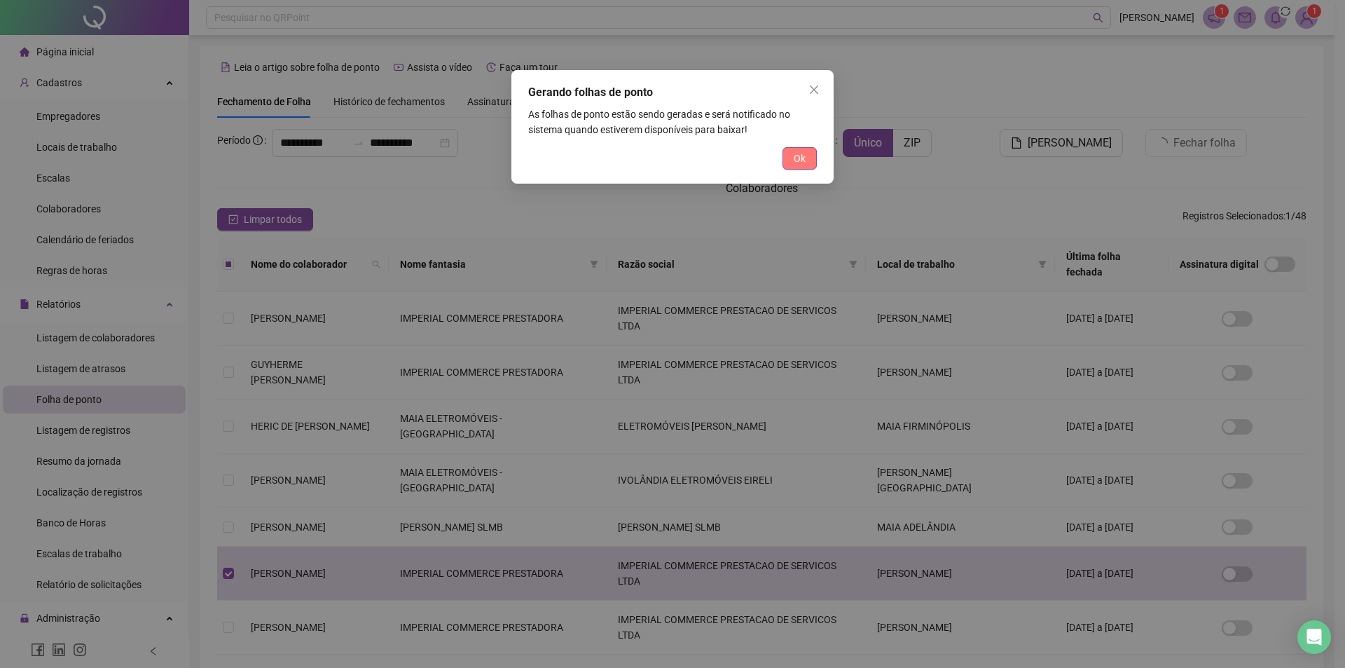
click at [806, 160] on button "Ok" at bounding box center [800, 158] width 34 height 22
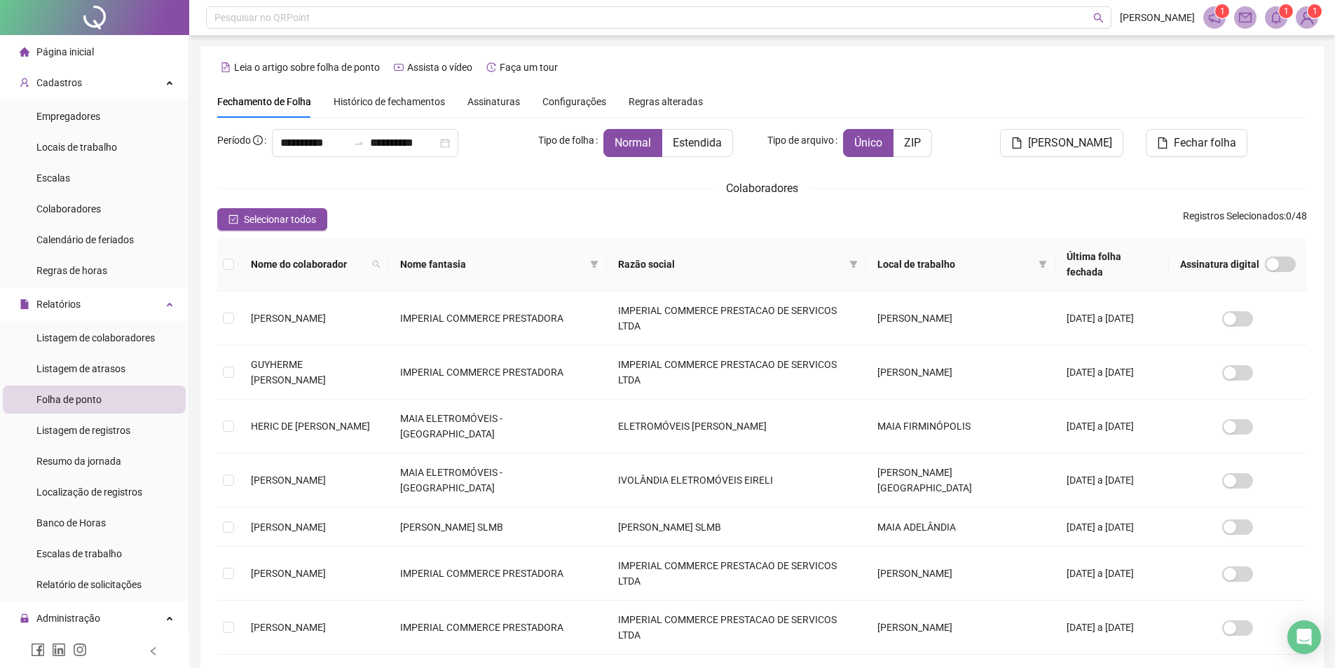
click at [1277, 13] on icon "bell" at bounding box center [1276, 17] width 10 height 13
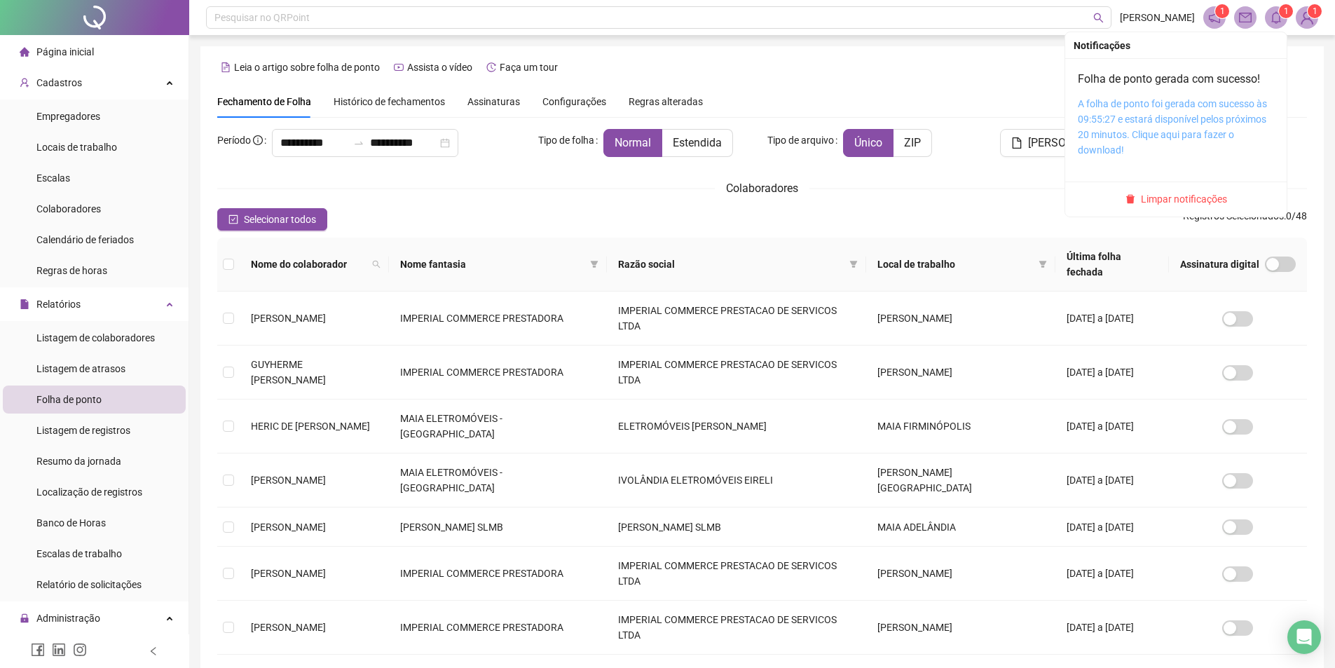
click at [1189, 121] on link "A folha de ponto foi gerada com sucesso às 09:55:27 e estará disponível pelos p…" at bounding box center [1172, 126] width 189 height 57
